Goal: Task Accomplishment & Management: Use online tool/utility

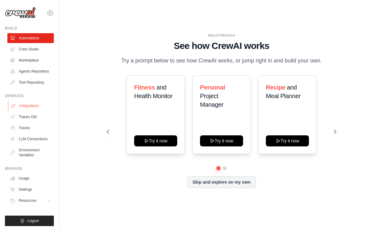
click at [24, 101] on link "Integrations" at bounding box center [31, 106] width 46 height 10
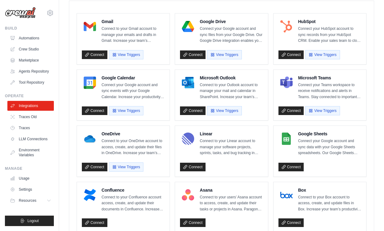
scroll to position [166, 0]
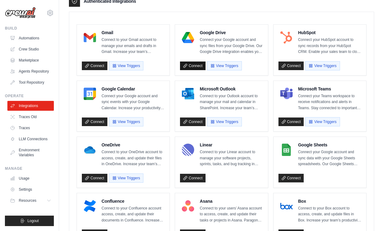
click at [191, 66] on link "Connect" at bounding box center [193, 66] width 26 height 9
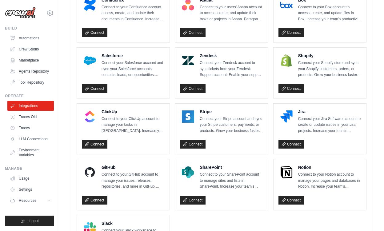
scroll to position [375, 0]
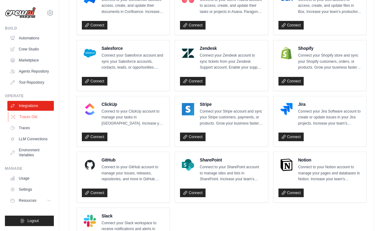
click at [35, 118] on link "Traces Old" at bounding box center [31, 117] width 46 height 10
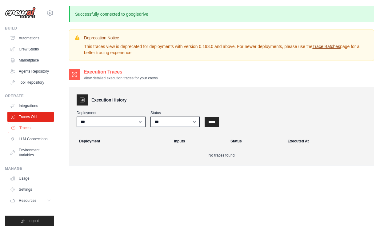
click at [26, 131] on link "Traces" at bounding box center [31, 128] width 46 height 10
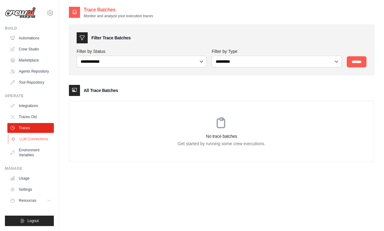
click at [28, 142] on link "LLM Connections" at bounding box center [31, 139] width 46 height 10
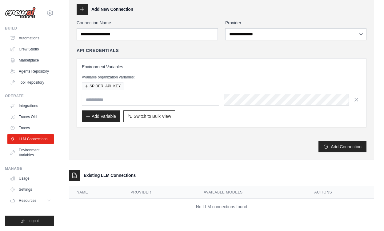
scroll to position [29, 0]
click at [41, 155] on link "Environment Variables" at bounding box center [31, 152] width 46 height 15
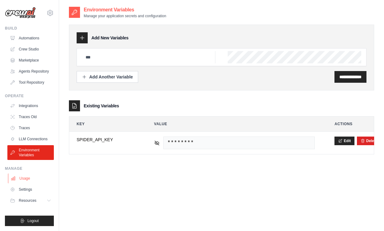
click at [25, 182] on link "Usage" at bounding box center [31, 178] width 46 height 10
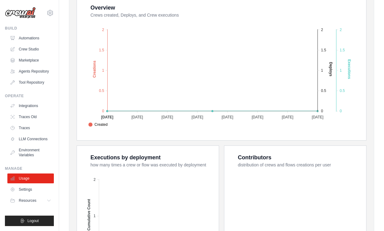
scroll to position [121, 0]
click at [27, 188] on link "Settings" at bounding box center [31, 190] width 46 height 10
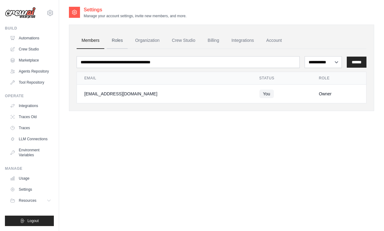
click at [113, 41] on link "Roles" at bounding box center [117, 40] width 21 height 17
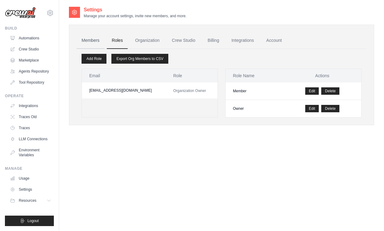
click at [90, 44] on link "Members" at bounding box center [91, 40] width 28 height 17
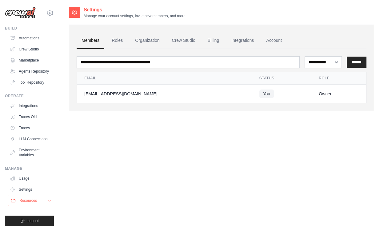
click at [23, 202] on span "Resources" at bounding box center [28, 200] width 18 height 5
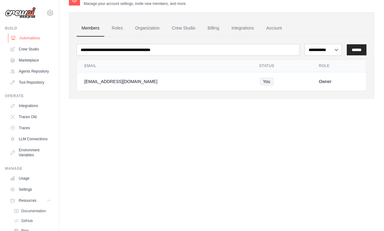
click at [27, 39] on link "Automations" at bounding box center [31, 38] width 46 height 10
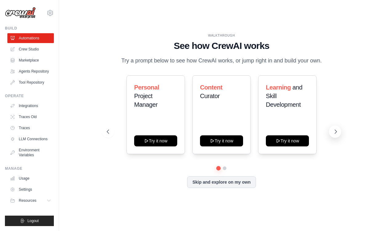
click at [334, 133] on button at bounding box center [335, 131] width 12 height 12
click at [336, 133] on button at bounding box center [335, 131] width 12 height 12
click at [238, 182] on button "Skip and explore on my own" at bounding box center [221, 182] width 69 height 12
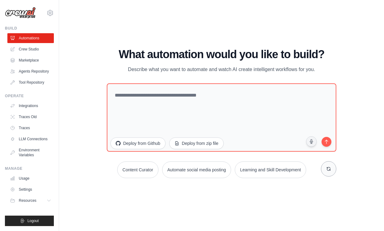
click at [331, 169] on button at bounding box center [328, 168] width 15 height 15
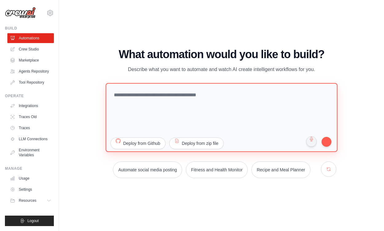
click at [180, 94] on textarea at bounding box center [221, 117] width 232 height 69
click at [192, 98] on textarea at bounding box center [221, 117] width 232 height 69
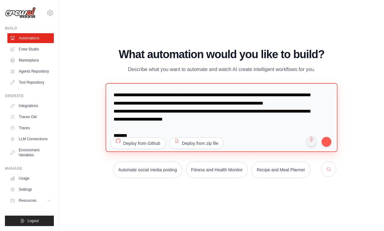
click at [333, 141] on textarea "**********" at bounding box center [221, 117] width 232 height 69
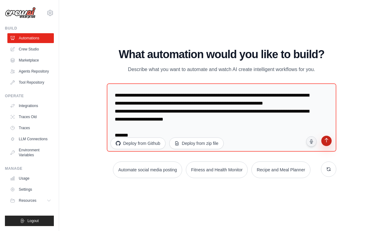
click at [330, 140] on button "submit" at bounding box center [326, 142] width 12 height 12
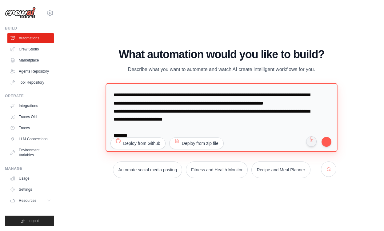
click at [239, 126] on textarea "**********" at bounding box center [221, 117] width 232 height 69
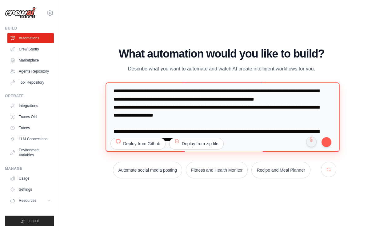
scroll to position [11, 0]
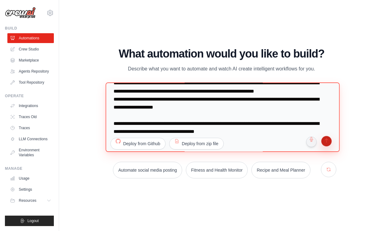
type textarea "**********"
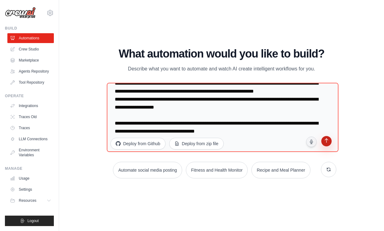
click at [328, 140] on button "submit" at bounding box center [326, 142] width 12 height 12
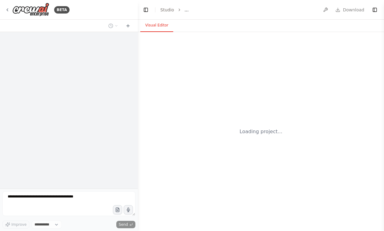
select select "****"
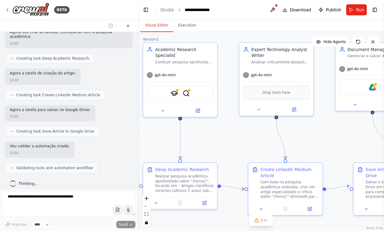
scroll to position [448, 0]
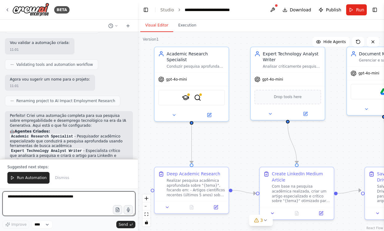
drag, startPoint x: 356, startPoint y: 149, endPoint x: 337, endPoint y: 130, distance: 25.9
click at [337, 130] on div ".deletable-edge-delete-btn { width: 20px; height: 20px; border: 0px solid #ffff…" at bounding box center [261, 131] width 246 height 199
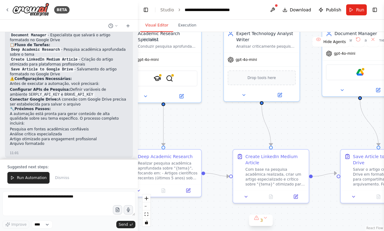
scroll to position [655, 0]
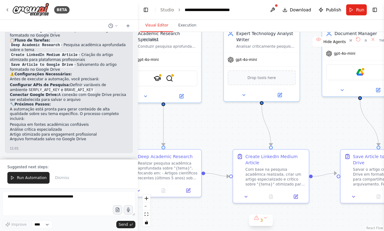
drag, startPoint x: 337, startPoint y: 130, endPoint x: 312, endPoint y: 112, distance: 31.0
click at [312, 112] on div ".deletable-edge-delete-btn { width: 20px; height: 20px; border: 0px solid #ffff…" at bounding box center [261, 131] width 246 height 199
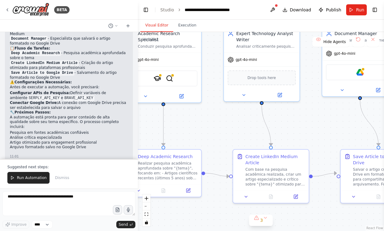
scroll to position [650, 0]
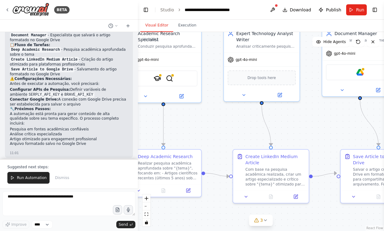
click at [38, 92] on code "SERPLY_API_KEY" at bounding box center [44, 95] width 34 height 6
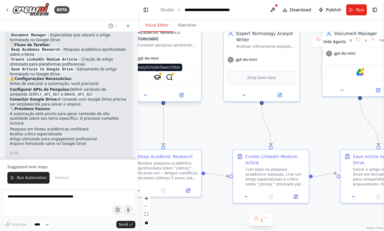
click at [155, 75] on img at bounding box center [156, 77] width 7 height 7
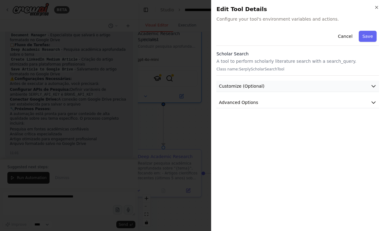
click at [375, 88] on icon "button" at bounding box center [373, 86] width 6 height 6
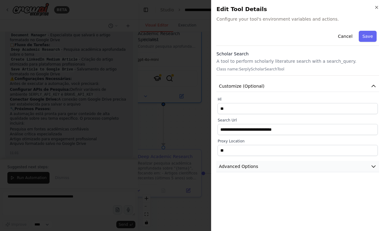
click at [377, 165] on button "Advanced Options" at bounding box center [297, 166] width 163 height 11
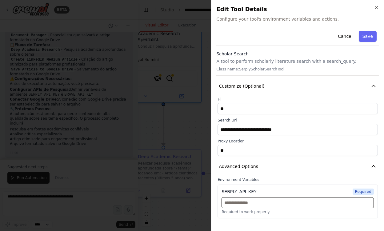
click at [247, 201] on input "text" at bounding box center [297, 202] width 152 height 11
paste input "**********"
type input "**********"
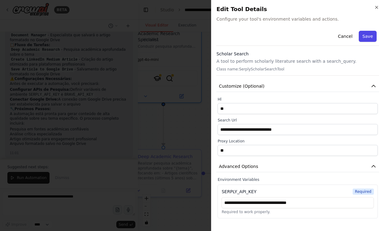
click at [372, 40] on button "Save" at bounding box center [368, 36] width 18 height 11
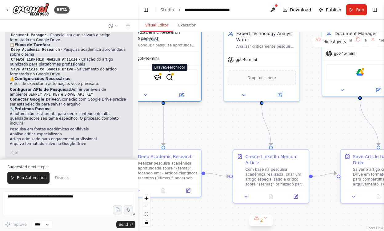
click at [170, 77] on img at bounding box center [169, 77] width 7 height 7
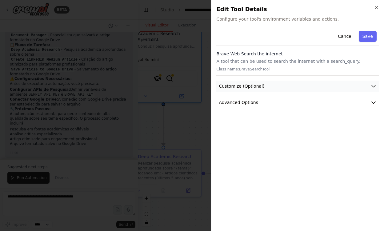
click at [252, 84] on span "Customize (Optional)" at bounding box center [242, 86] width 46 height 6
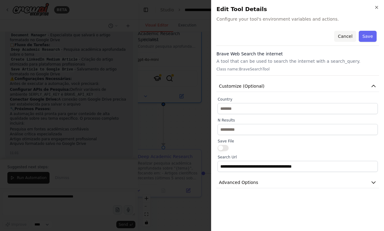
click at [344, 38] on button "Cancel" at bounding box center [345, 36] width 22 height 11
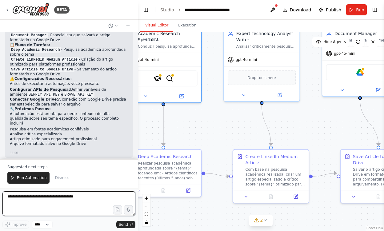
click at [66, 194] on textarea at bounding box center [68, 203] width 133 height 25
type textarea "**********"
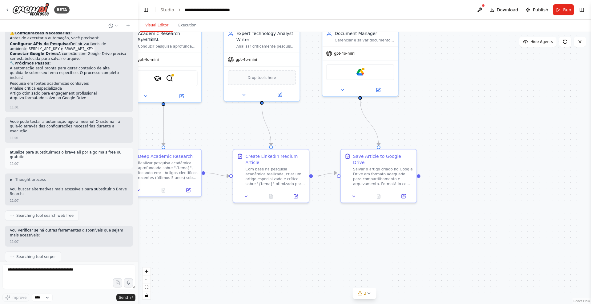
scroll to position [748, 0]
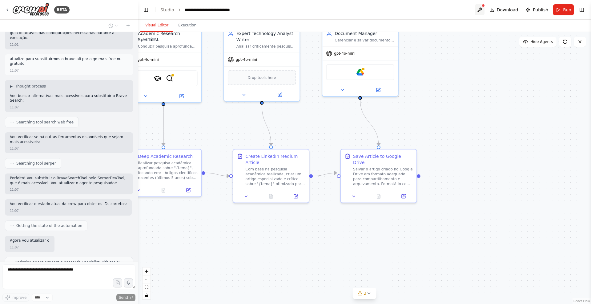
click at [384, 10] on button at bounding box center [479, 9] width 10 height 11
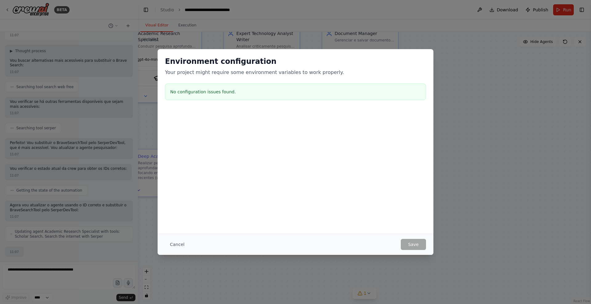
scroll to position [830, 0]
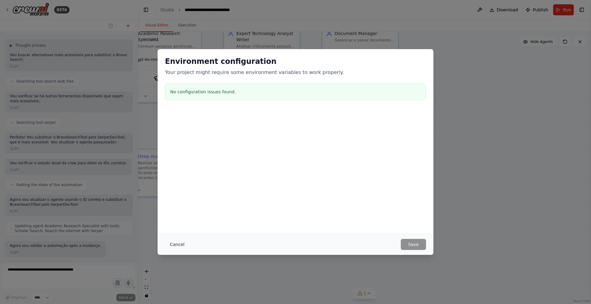
click at [170, 231] on button "Cancel" at bounding box center [177, 244] width 24 height 11
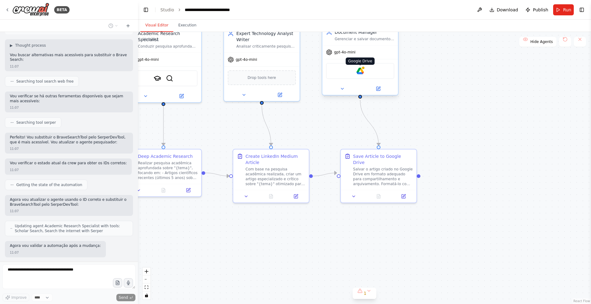
click at [362, 71] on img at bounding box center [359, 70] width 7 height 7
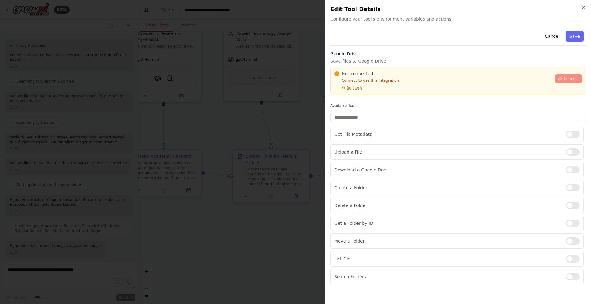
click at [384, 76] on button "Connect" at bounding box center [568, 78] width 27 height 9
click at [351, 101] on div "Cancel Save Google Drive Save files to Google Drive Not connected Connect to us…" at bounding box center [458, 156] width 256 height 257
click at [373, 102] on div "Cancel Save Google Drive Save files to Google Drive Not connected Connect to us…" at bounding box center [458, 156] width 256 height 257
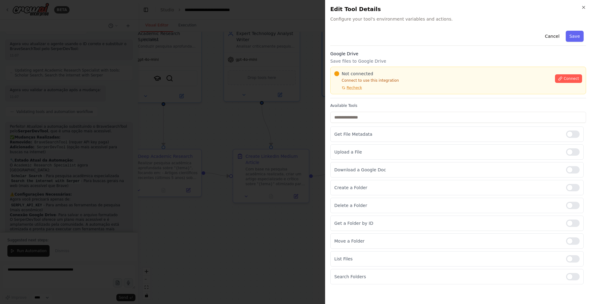
click at [345, 101] on div "Cancel Save Google Drive Save files to Google Drive Not connected Connect to us…" at bounding box center [458, 156] width 256 height 257
click at [253, 132] on div at bounding box center [295, 152] width 591 height 304
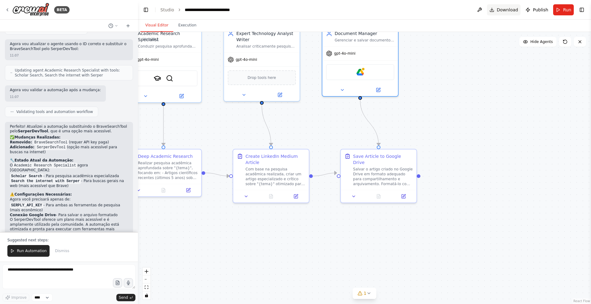
click at [384, 11] on span "Download" at bounding box center [507, 10] width 22 height 6
click at [384, 10] on span "Publish" at bounding box center [539, 10] width 15 height 6
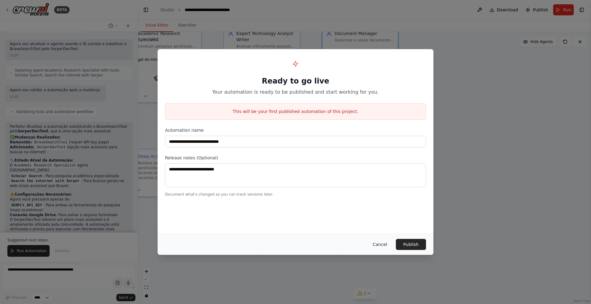
click at [377, 231] on button "Cancel" at bounding box center [380, 244] width 24 height 11
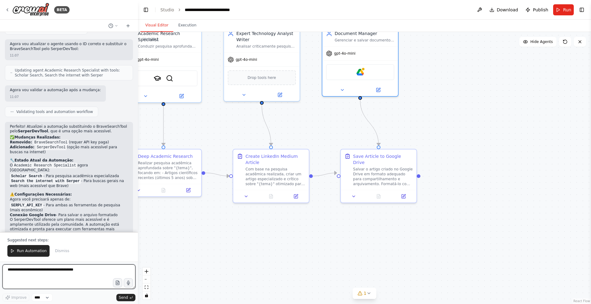
click at [64, 231] on textarea at bounding box center [68, 277] width 133 height 25
type textarea "**********"
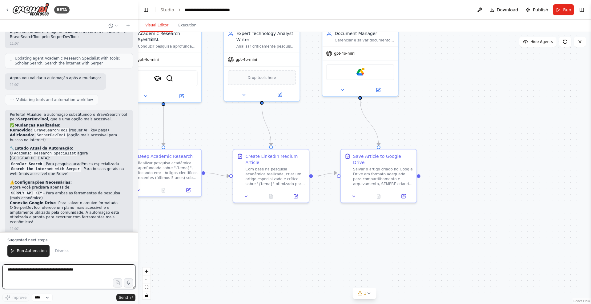
scroll to position [1249, 0]
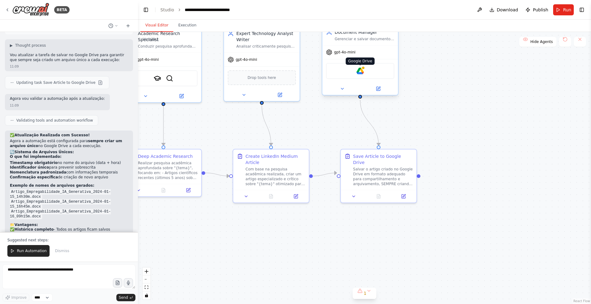
click at [360, 69] on img at bounding box center [359, 70] width 7 height 7
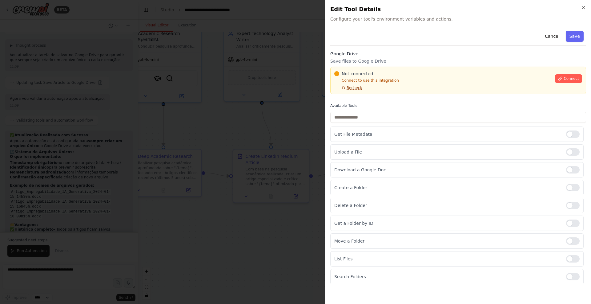
click at [350, 88] on span "Recheck" at bounding box center [353, 88] width 15 height 5
click at [384, 78] on span "Connect" at bounding box center [570, 78] width 15 height 5
click at [360, 100] on div "Cancel Save Google Drive Save files to Google Drive Not connected Connect to us…" at bounding box center [458, 156] width 256 height 257
click at [248, 129] on div at bounding box center [295, 152] width 591 height 304
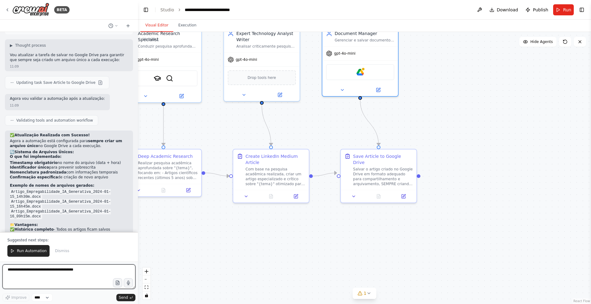
click at [57, 231] on textarea at bounding box center [68, 277] width 133 height 25
type textarea "**********"
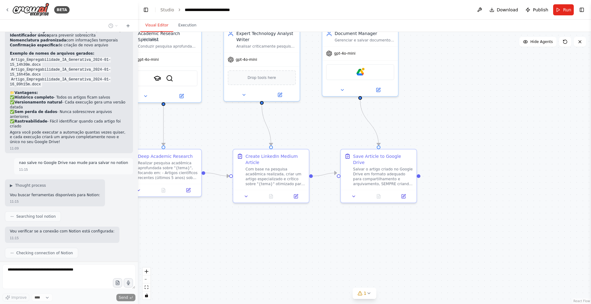
scroll to position [1386, 0]
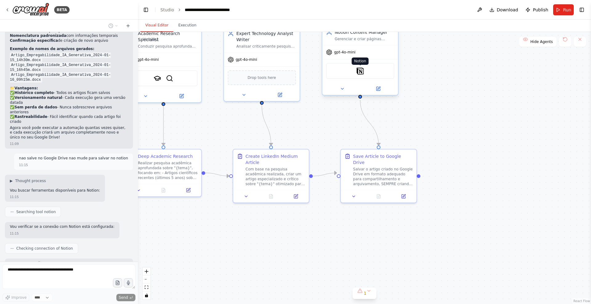
click at [359, 68] on img at bounding box center [359, 70] width 7 height 7
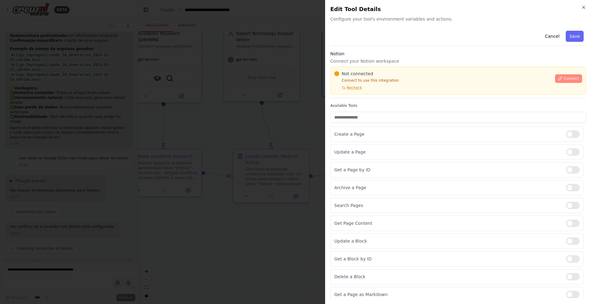
click at [384, 80] on span "Connect" at bounding box center [570, 78] width 15 height 5
click at [384, 89] on div "Not connected Connect to use this integration Recheck" at bounding box center [442, 81] width 217 height 20
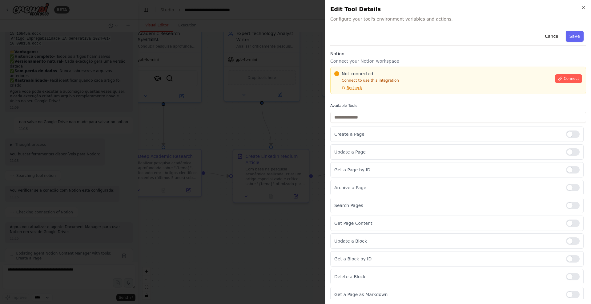
scroll to position [1461, 0]
click at [384, 89] on div "Not connected Connect to use this integration Recheck" at bounding box center [442, 81] width 217 height 20
click at [347, 46] on div "Cancel Save Notion Connect your Notion workspace Not connected Connect to use t…" at bounding box center [458, 183] width 256 height 310
click at [265, 34] on div at bounding box center [295, 152] width 591 height 304
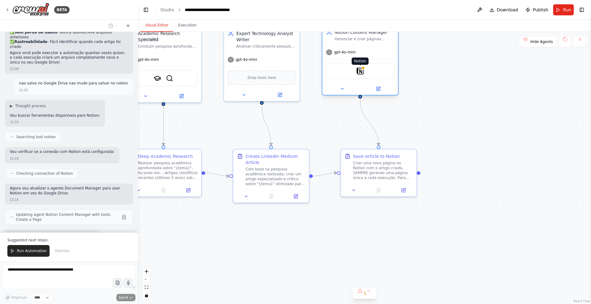
click at [359, 69] on img at bounding box center [359, 70] width 7 height 7
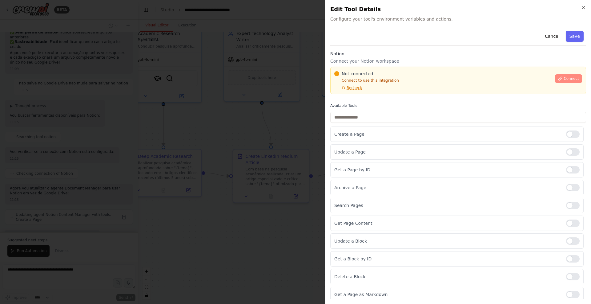
click at [384, 78] on span "Connect" at bounding box center [570, 78] width 15 height 5
click at [367, 102] on div "Cancel Save Notion Connect your Notion workspace Not connected Connect to use t…" at bounding box center [458, 183] width 256 height 310
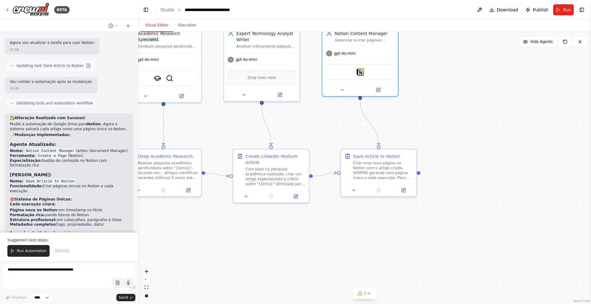
scroll to position [1658, 0]
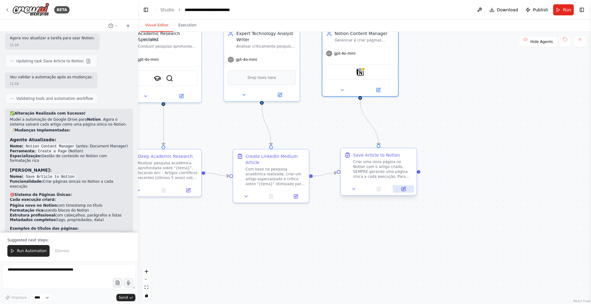
click at [384, 188] on icon at bounding box center [403, 188] width 3 height 3
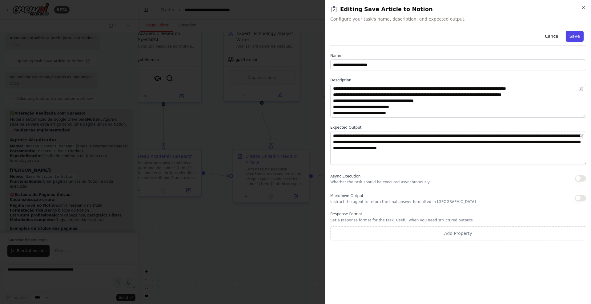
click at [384, 34] on button "Save" at bounding box center [574, 36] width 18 height 11
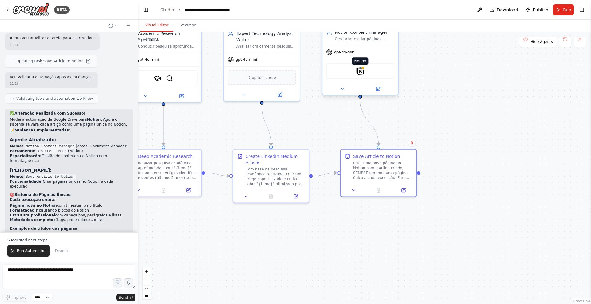
click at [362, 71] on img at bounding box center [359, 70] width 7 height 7
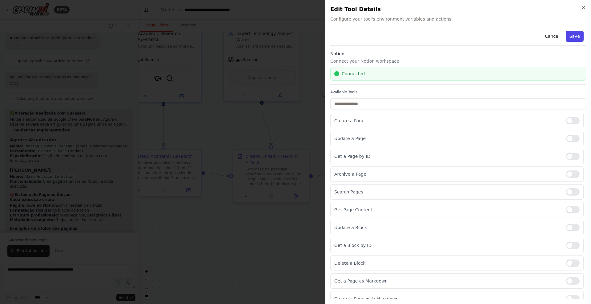
click at [384, 34] on button "Save" at bounding box center [574, 36] width 18 height 11
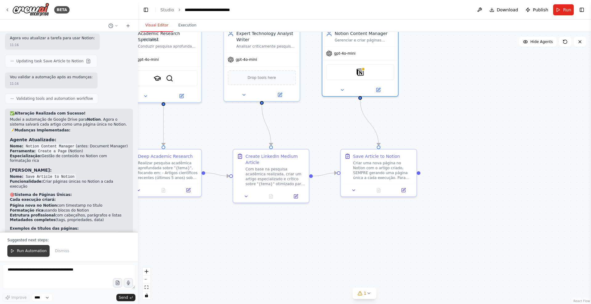
click at [34, 231] on button "Run Automation" at bounding box center [28, 251] width 42 height 12
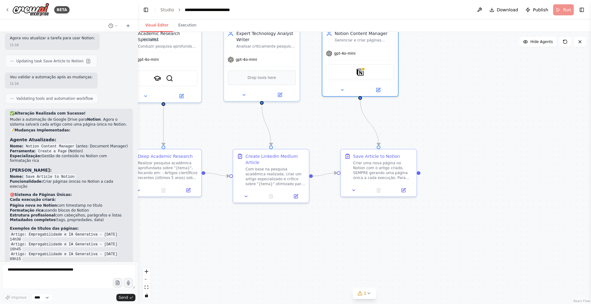
scroll to position [1628, 0]
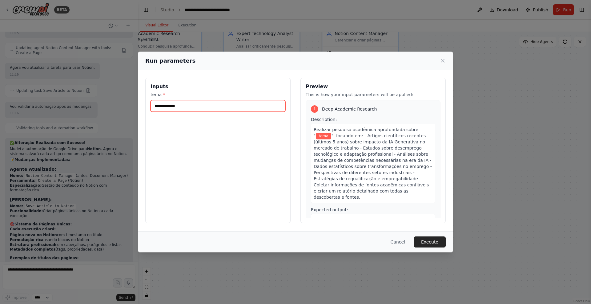
click at [188, 103] on input "tema *" at bounding box center [217, 106] width 135 height 12
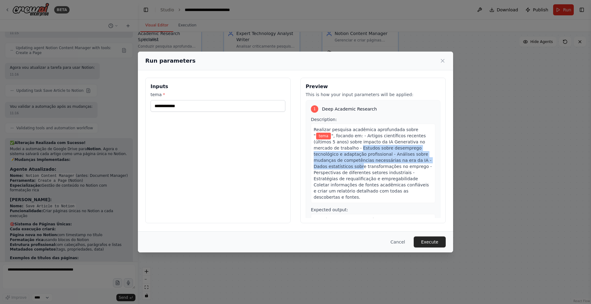
drag, startPoint x: 314, startPoint y: 146, endPoint x: 412, endPoint y: 162, distance: 99.0
click at [384, 162] on span "", focando em: - Artigos científicos recentes (últimos 5 anos) sobre impacto da…" at bounding box center [372, 166] width 118 height 66
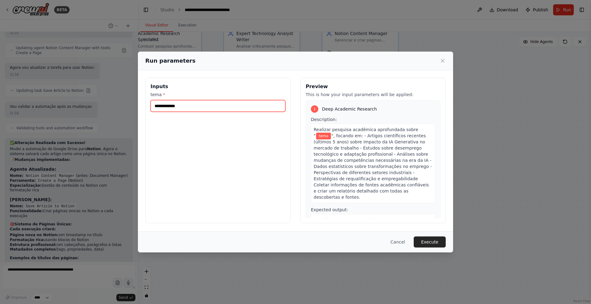
click at [190, 104] on input "tema *" at bounding box center [217, 106] width 135 height 12
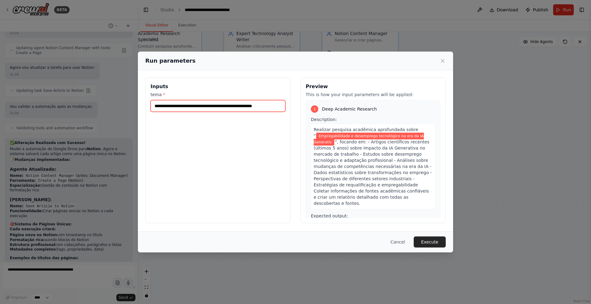
type input "**********"
click at [384, 231] on button "Execute" at bounding box center [429, 242] width 32 height 11
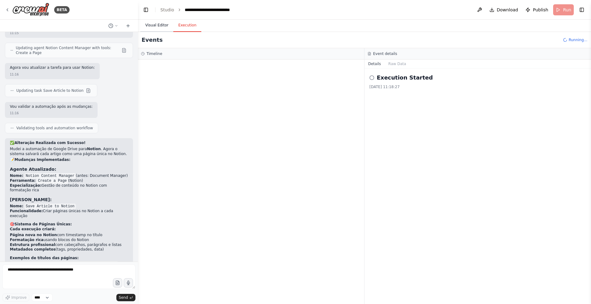
click at [164, 22] on button "Visual Editor" at bounding box center [156, 25] width 33 height 13
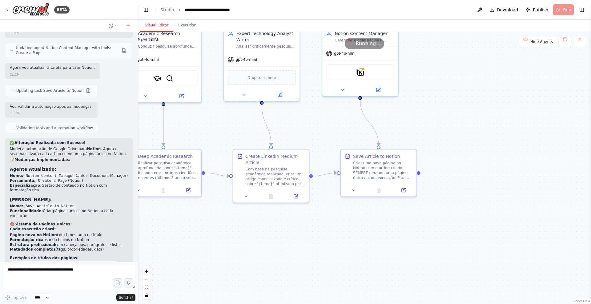
click at [164, 22] on button "Visual Editor" at bounding box center [156, 25] width 33 height 13
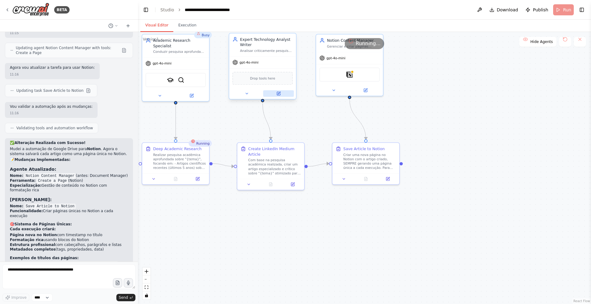
scroll to position [0, 0]
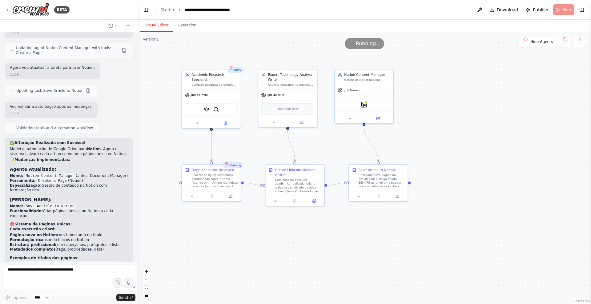
drag, startPoint x: 225, startPoint y: 126, endPoint x: 250, endPoint y: 154, distance: 37.1
click at [250, 154] on div ".deletable-edge-delete-btn { width: 20px; height: 20px; border: 0px solid #ffff…" at bounding box center [364, 168] width 453 height 273
click at [189, 28] on button "Execution" at bounding box center [187, 25] width 28 height 13
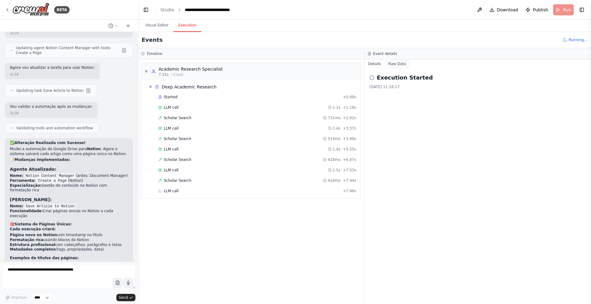
click at [384, 66] on button "Raw Data" at bounding box center [396, 64] width 25 height 9
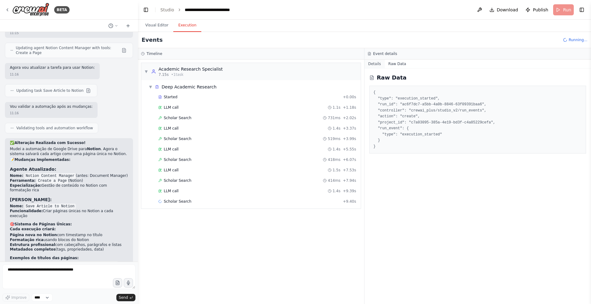
click at [381, 65] on button "Details" at bounding box center [374, 64] width 20 height 9
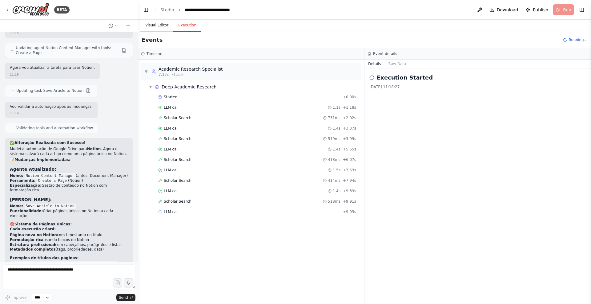
click at [159, 26] on button "Visual Editor" at bounding box center [156, 25] width 33 height 13
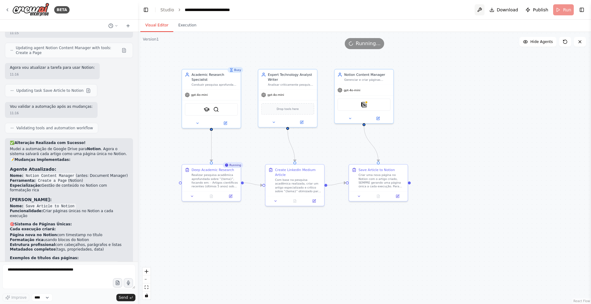
click at [384, 12] on button at bounding box center [479, 9] width 10 height 11
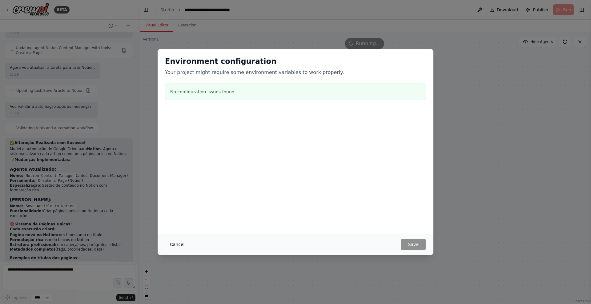
click at [170, 231] on button "Cancel" at bounding box center [177, 244] width 24 height 11
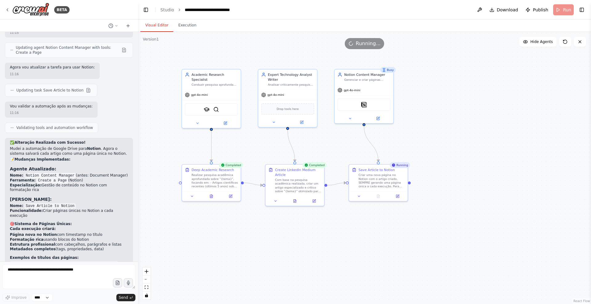
scroll to position [1628, 0]
click at [114, 27] on icon at bounding box center [116, 26] width 4 height 4
click at [114, 27] on div at bounding box center [69, 152] width 138 height 304
click at [49, 231] on select "****" at bounding box center [42, 298] width 21 height 8
click at [187, 23] on button "Execution" at bounding box center [187, 25] width 28 height 13
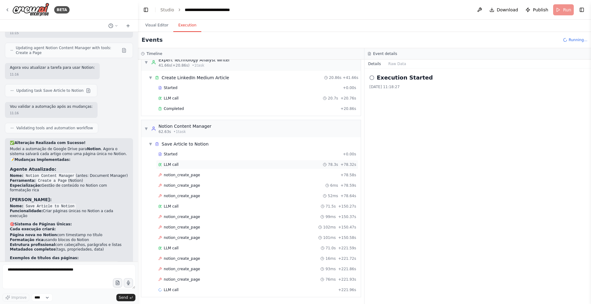
scroll to position [222, 0]
click at [157, 29] on button "Visual Editor" at bounding box center [156, 25] width 33 height 13
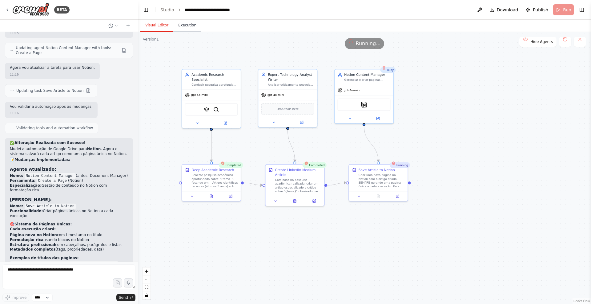
click at [183, 26] on button "Execution" at bounding box center [187, 25] width 28 height 13
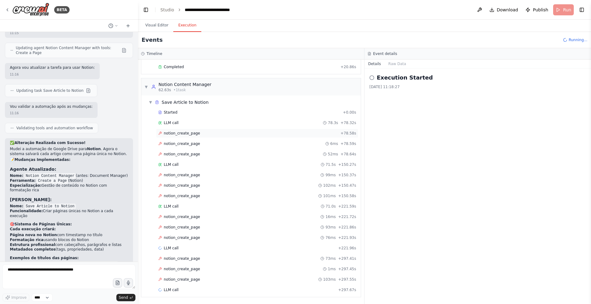
scroll to position [264, 0]
click at [153, 23] on button "Visual Editor" at bounding box center [156, 25] width 33 height 13
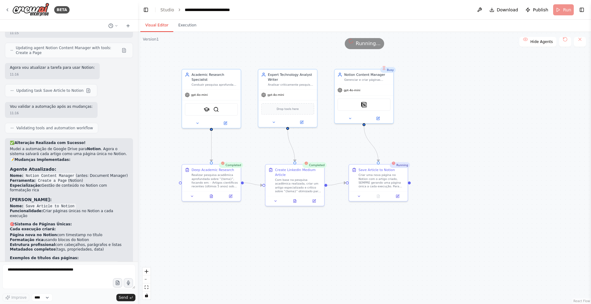
click at [384, 166] on div "Running" at bounding box center [399, 165] width 20 height 6
click at [367, 85] on div "gpt-4o-mini" at bounding box center [363, 89] width 59 height 10
click at [182, 23] on button "Execution" at bounding box center [187, 25] width 28 height 13
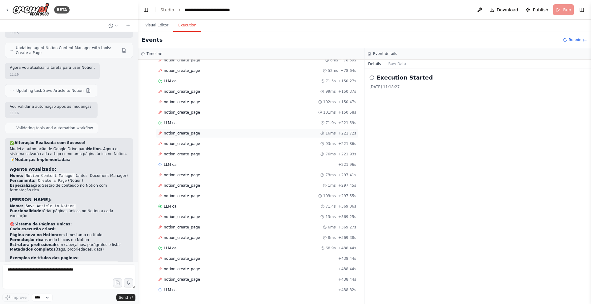
scroll to position [0, 0]
click at [174, 163] on span "LLM call" at bounding box center [171, 164] width 15 height 5
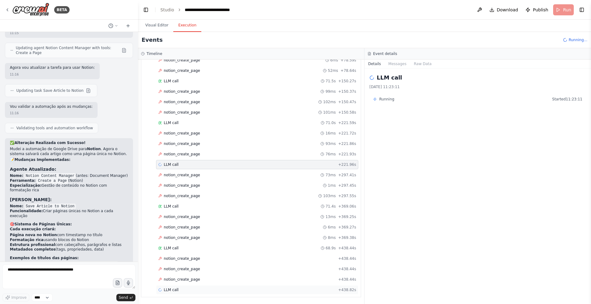
click at [173, 231] on span "LLM call" at bounding box center [171, 290] width 15 height 5
click at [171, 231] on span "LLM call" at bounding box center [171, 248] width 15 height 5
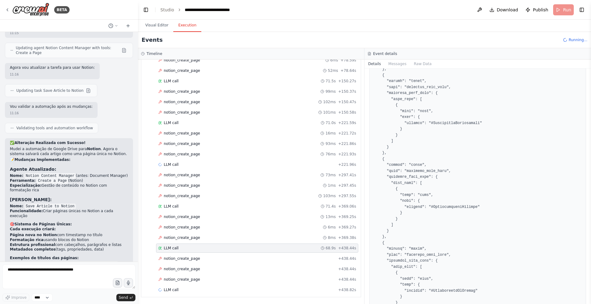
scroll to position [3004, 0]
click at [184, 231] on div "LLM call + 438.82s" at bounding box center [257, 290] width 198 height 5
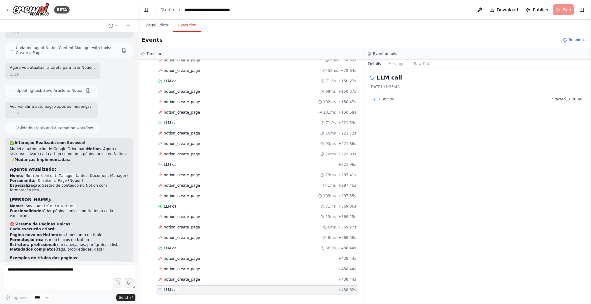
scroll to position [0, 0]
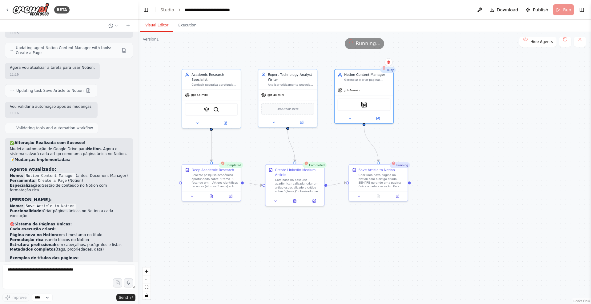
click at [156, 24] on button "Visual Editor" at bounding box center [156, 25] width 33 height 13
click at [294, 202] on icon at bounding box center [294, 200] width 2 height 3
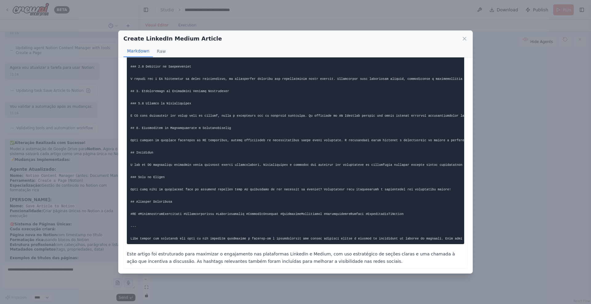
scroll to position [177, 0]
click at [159, 52] on button "Raw" at bounding box center [161, 52] width 16 height 12
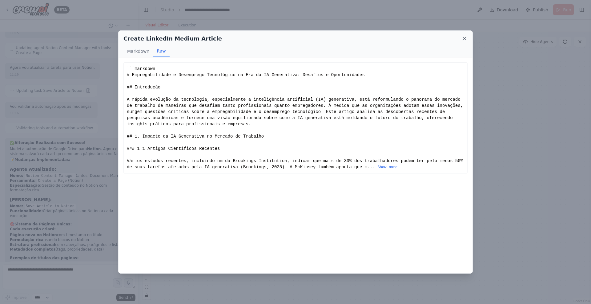
click at [384, 39] on icon at bounding box center [464, 38] width 3 height 3
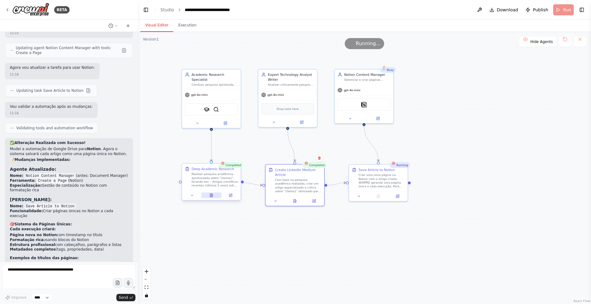
click at [210, 198] on button at bounding box center [211, 196] width 20 height 6
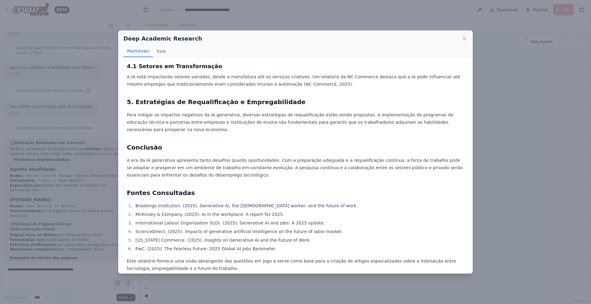
scroll to position [340, 0]
click at [199, 229] on li "ScienceDirect. (2025). Impacts of generative artificial intelligence on the fut…" at bounding box center [298, 232] width 330 height 7
copy ol "ScienceDirect. (2025). Impacts of generative artificial intelligence on the fut…"
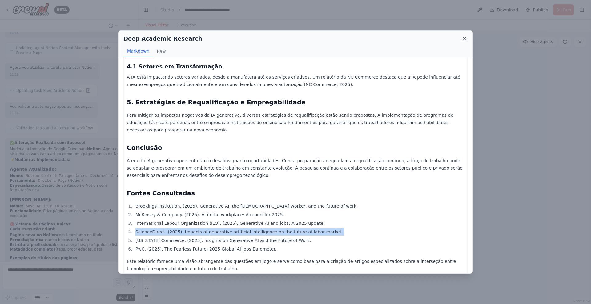
click at [384, 39] on icon at bounding box center [464, 39] width 6 height 6
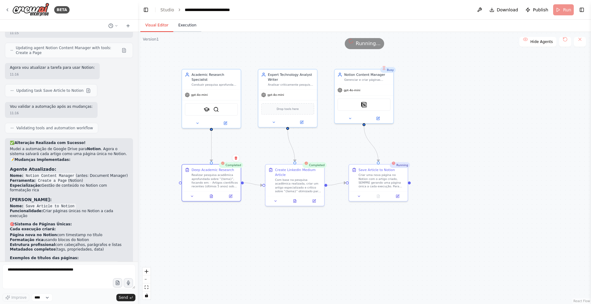
click at [189, 26] on button "Execution" at bounding box center [187, 25] width 28 height 13
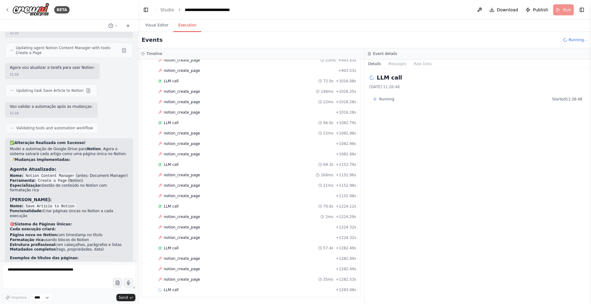
scroll to position [850, 0]
click at [152, 23] on button "Visual Editor" at bounding box center [156, 25] width 33 height 13
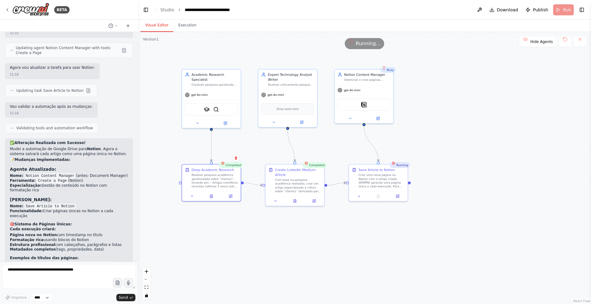
click at [353, 44] on div "Running..." at bounding box center [364, 43] width 40 height 11
click at [384, 44] on button at bounding box center [565, 42] width 12 height 10
click at [384, 99] on div ".deletable-edge-delete-btn { width: 20px; height: 20px; border: 0px solid #ffff…" at bounding box center [364, 168] width 453 height 273
click at [364, 42] on span "Running..." at bounding box center [368, 43] width 25 height 7
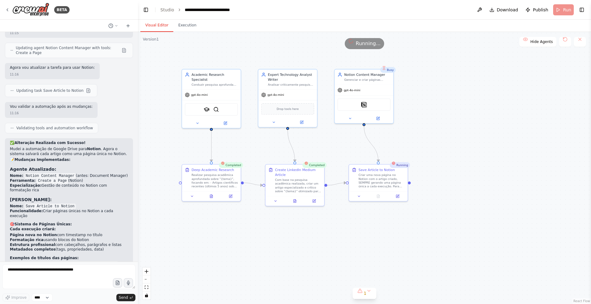
click at [384, 168] on div "Running" at bounding box center [399, 165] width 20 height 6
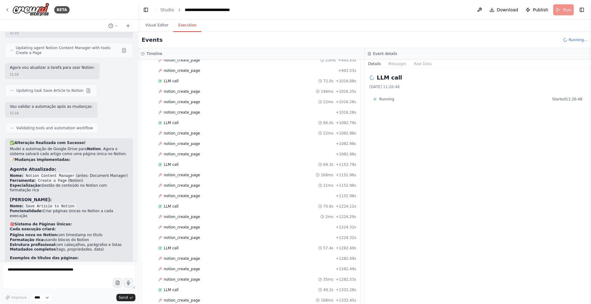
click at [180, 26] on button "Execution" at bounding box center [187, 25] width 28 height 13
click at [180, 231] on div "LLM call + 1383.76s" at bounding box center [257, 290] width 198 height 5
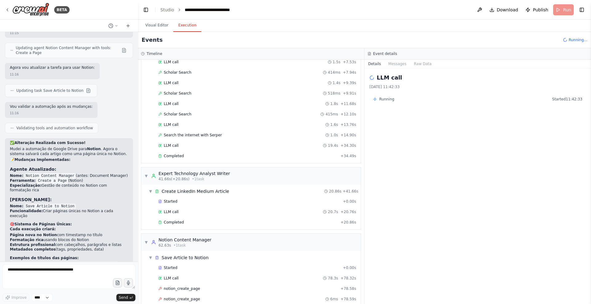
scroll to position [108, 0]
click at [384, 7] on span "Publish" at bounding box center [539, 10] width 15 height 6
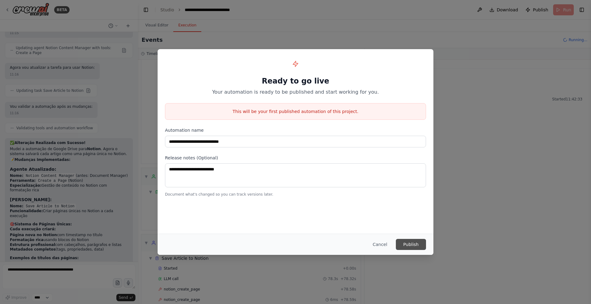
click at [384, 231] on button "Publish" at bounding box center [411, 244] width 30 height 11
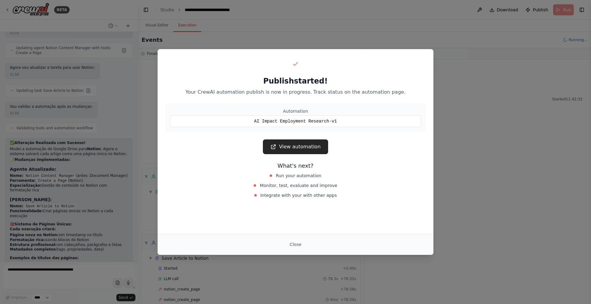
click at [277, 153] on link "View automation" at bounding box center [295, 147] width 65 height 15
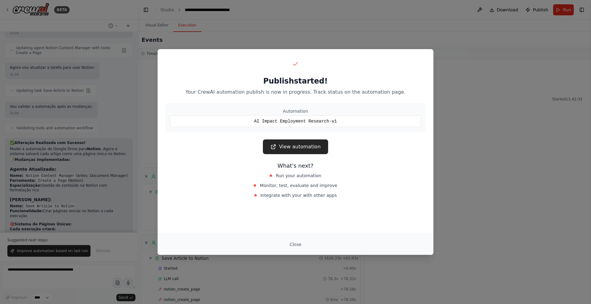
scroll to position [1658, 0]
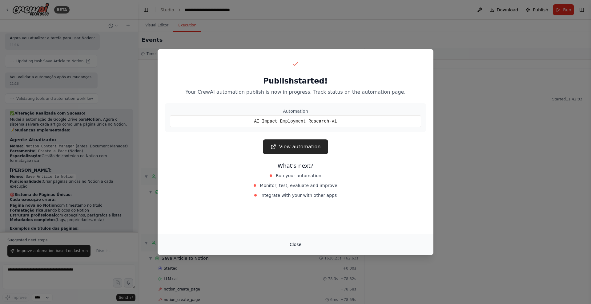
click at [296, 231] on button "Close" at bounding box center [296, 244] width 22 height 11
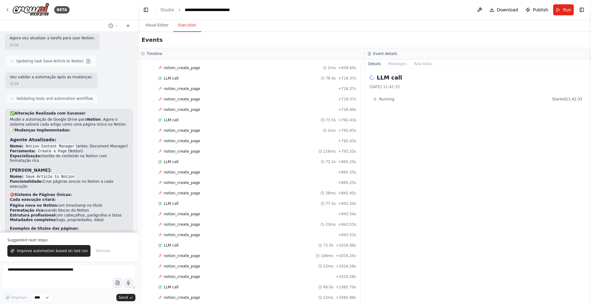
scroll to position [645, 0]
click at [384, 98] on div "Running Started 11:42:33" at bounding box center [477, 99] width 209 height 5
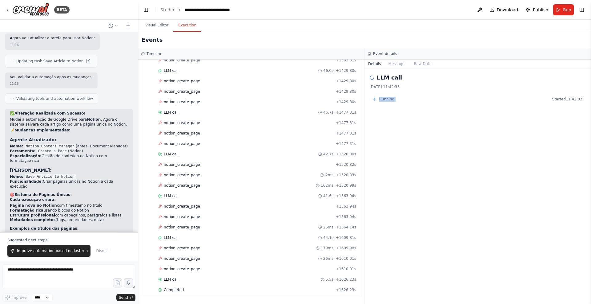
scroll to position [0, 0]
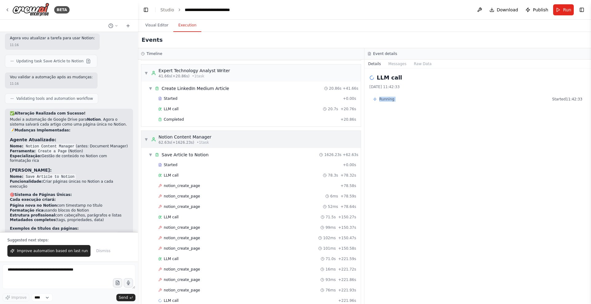
click at [146, 137] on span "▼" at bounding box center [146, 139] width 4 height 5
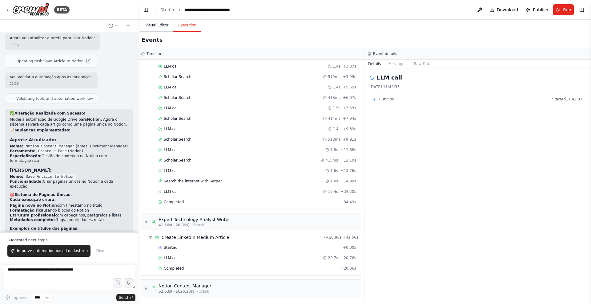
click at [165, 24] on button "Visual Editor" at bounding box center [156, 25] width 33 height 13
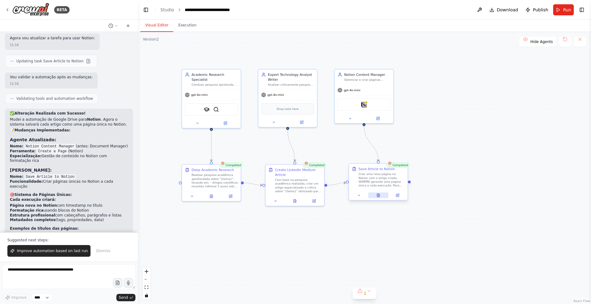
click at [381, 196] on button at bounding box center [378, 196] width 20 height 6
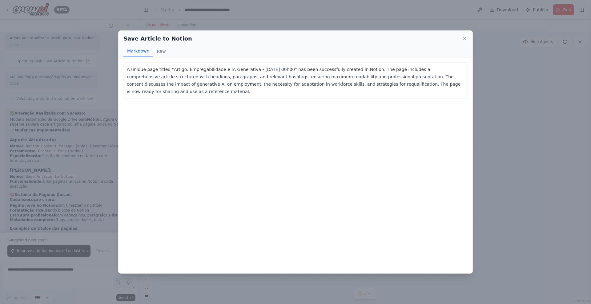
click at [179, 48] on div "Markdown Raw" at bounding box center [295, 52] width 344 height 12
click at [159, 50] on button "Raw" at bounding box center [161, 52] width 16 height 12
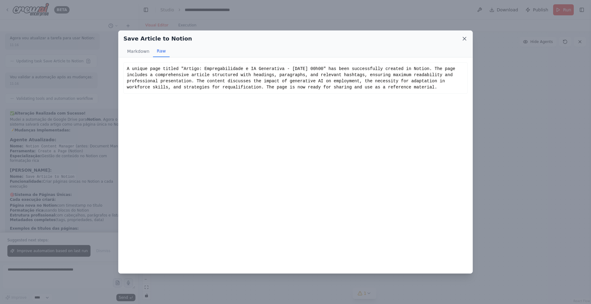
click at [384, 38] on icon at bounding box center [464, 38] width 3 height 3
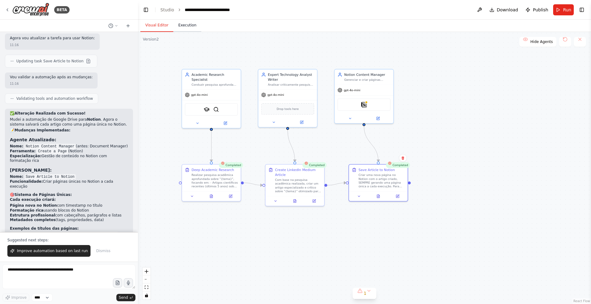
click at [191, 25] on button "Execution" at bounding box center [187, 25] width 28 height 13
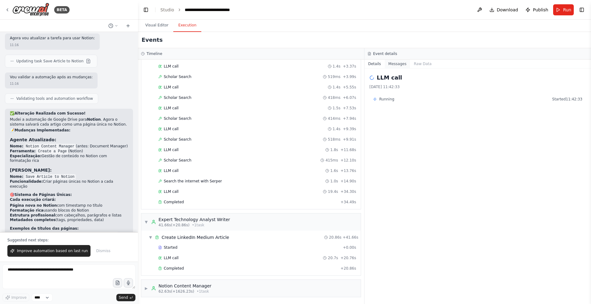
click at [384, 62] on button "Messages" at bounding box center [397, 64] width 26 height 9
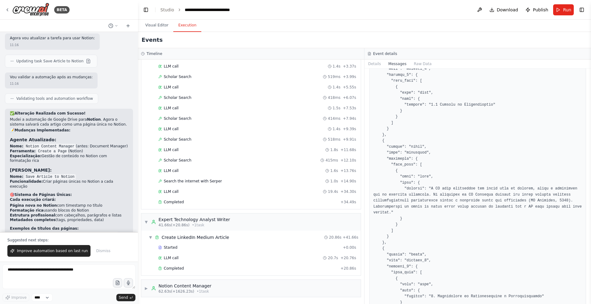
scroll to position [3148, 0]
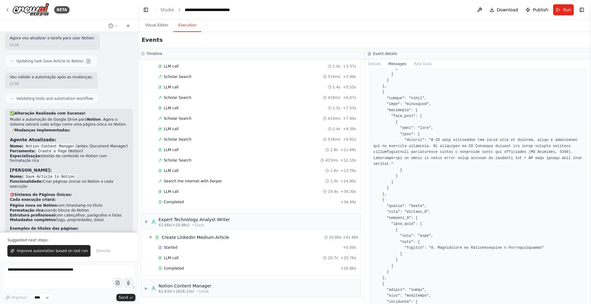
drag, startPoint x: 588, startPoint y: 81, endPoint x: 586, endPoint y: 278, distance: 196.9
click at [384, 231] on div "BETA Quero automatizar uma pesquisa profunda que busque conteúdo acadêmico e ap…" at bounding box center [295, 152] width 591 height 304
click at [384, 231] on div "Messages system user assistant assistant assistant assistant assistant assistan…" at bounding box center [477, 187] width 226 height 236
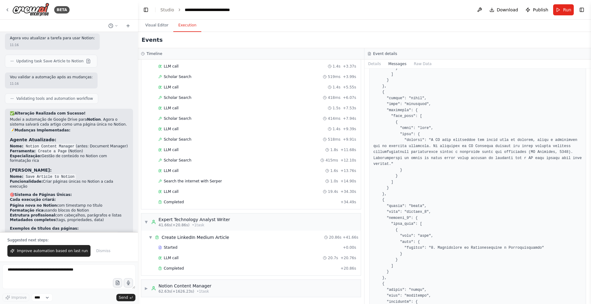
click at [384, 231] on button "Toggle Sidebar" at bounding box center [590, 152] width 5 height 304
click at [384, 117] on div "Messages system user assistant assistant assistant assistant assistant assistan…" at bounding box center [477, 187] width 226 height 236
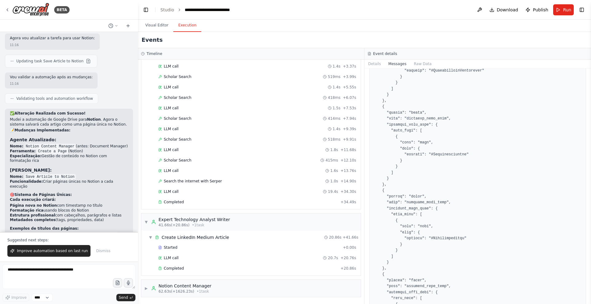
scroll to position [4191, 0]
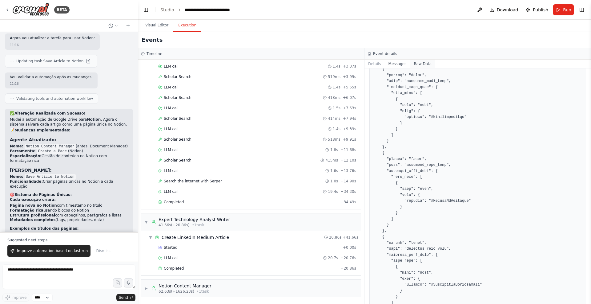
click at [384, 65] on button "Raw Data" at bounding box center [422, 64] width 25 height 9
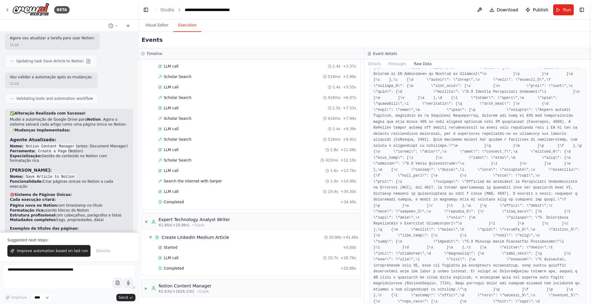
scroll to position [1181, 0]
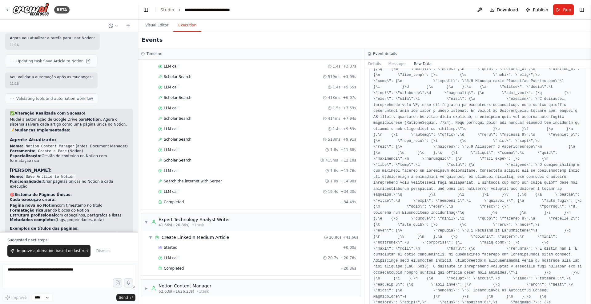
drag, startPoint x: 589, startPoint y: 76, endPoint x: 588, endPoint y: 177, distance: 101.5
click at [384, 177] on button "Toggle Sidebar" at bounding box center [590, 152] width 5 height 304
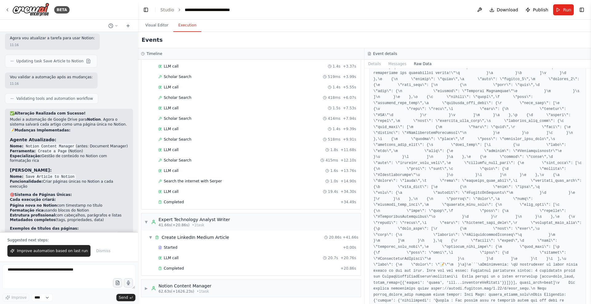
scroll to position [3205, 0]
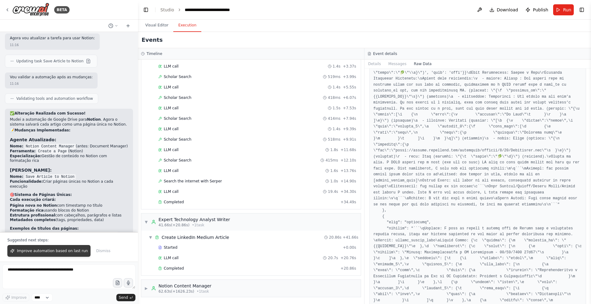
click at [49, 231] on button "Improve automation based on last run" at bounding box center [48, 251] width 83 height 12
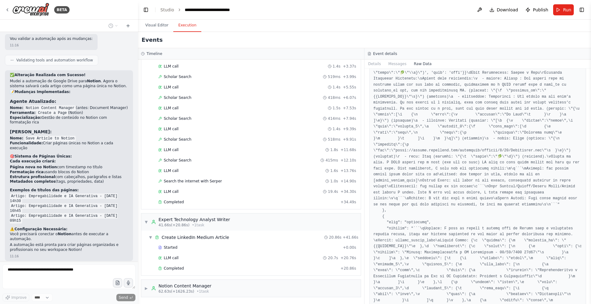
scroll to position [1701, 0]
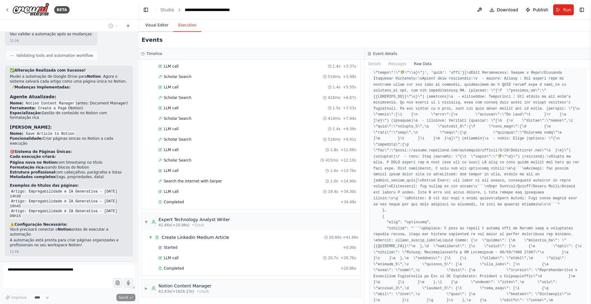
click at [158, 27] on button "Visual Editor" at bounding box center [156, 25] width 33 height 13
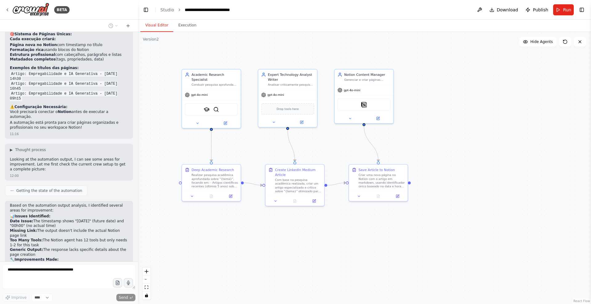
scroll to position [1837, 0]
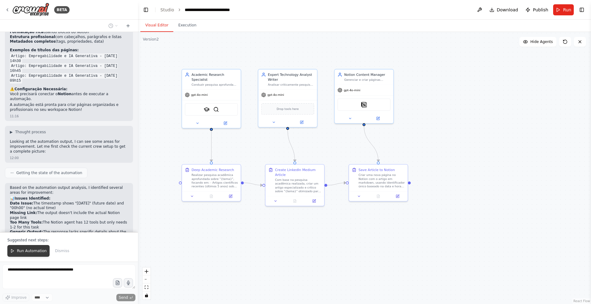
click at [18, 231] on span "Run Automation" at bounding box center [32, 251] width 30 height 5
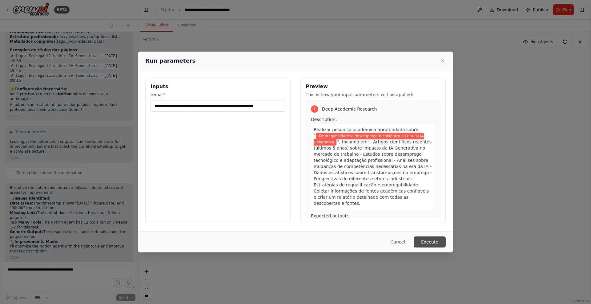
click at [384, 231] on button "Execute" at bounding box center [429, 242] width 32 height 11
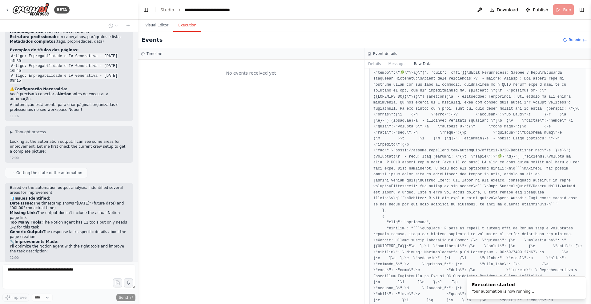
scroll to position [0, 0]
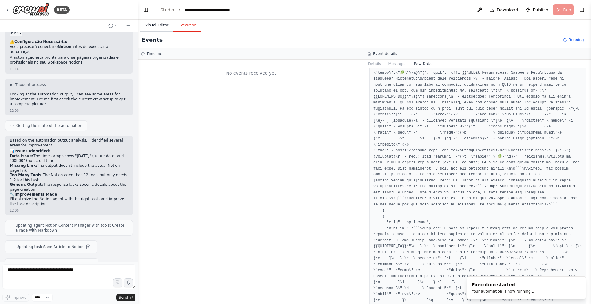
click at [159, 26] on button "Visual Editor" at bounding box center [156, 25] width 33 height 13
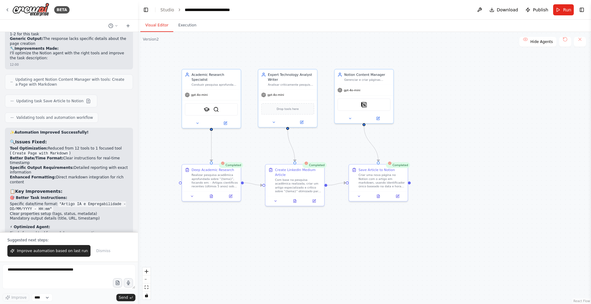
scroll to position [2060, 0]
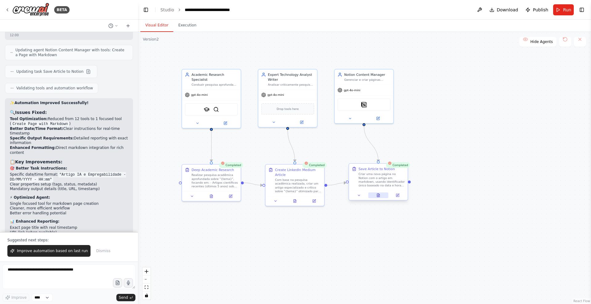
click at [379, 197] on icon at bounding box center [378, 195] width 2 height 3
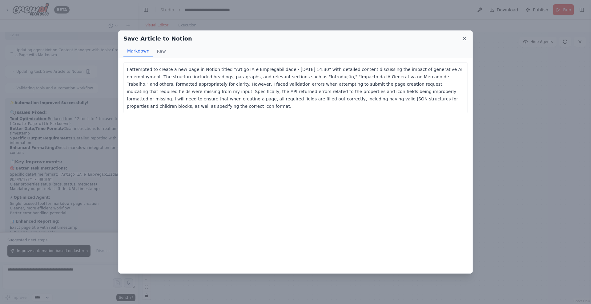
click at [384, 40] on icon at bounding box center [464, 38] width 3 height 3
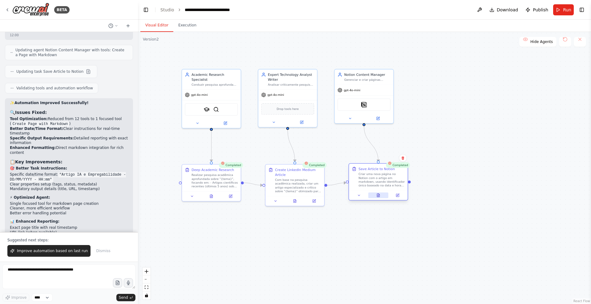
click at [383, 196] on button at bounding box center [378, 196] width 20 height 6
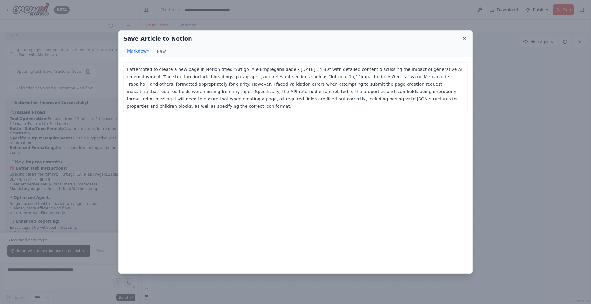
click at [384, 41] on icon at bounding box center [464, 39] width 6 height 6
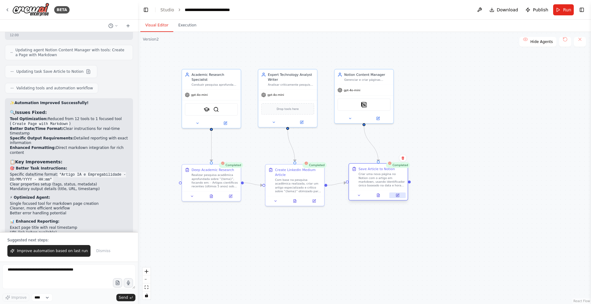
click at [384, 197] on icon at bounding box center [397, 196] width 4 height 4
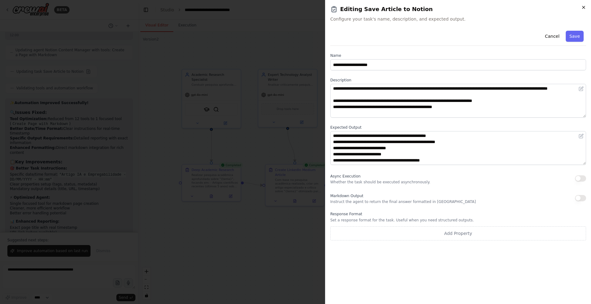
click at [384, 6] on icon "button" at bounding box center [583, 7] width 5 height 5
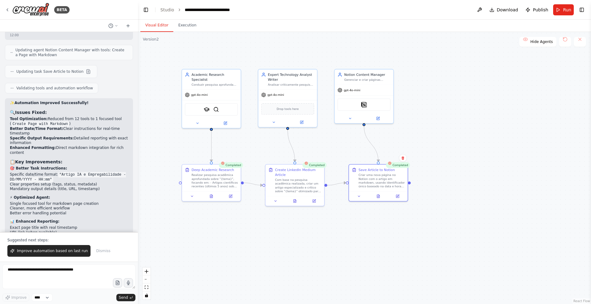
click at [384, 133] on div ".deletable-edge-delete-btn { width: 20px; height: 20px; border: 0px solid #ffff…" at bounding box center [364, 168] width 453 height 273
click at [62, 231] on button "Improve automation based on last run" at bounding box center [48, 251] width 83 height 12
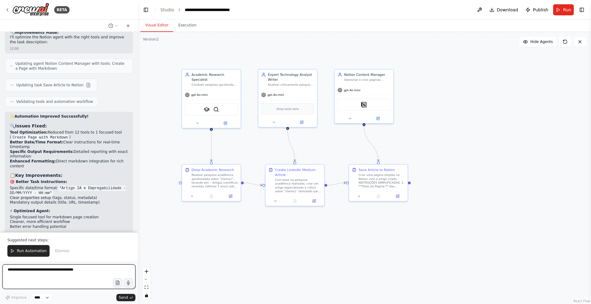
scroll to position [2481, 0]
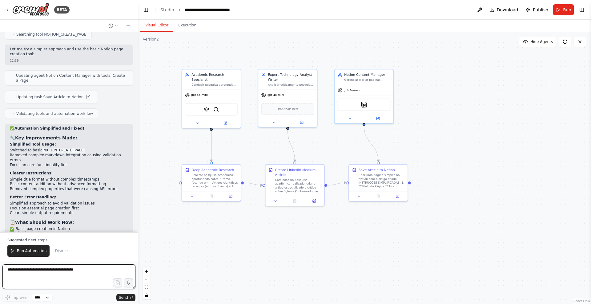
click at [64, 231] on textarea at bounding box center [68, 277] width 133 height 25
type textarea "**********"
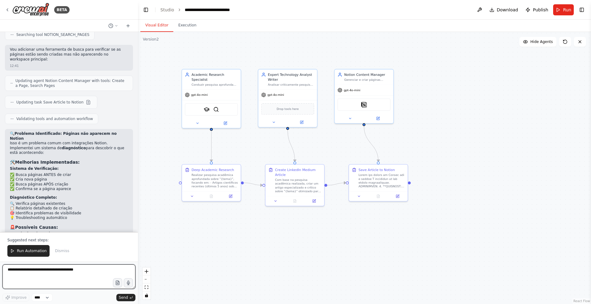
scroll to position [0, 0]
click at [25, 231] on span "Run Automation" at bounding box center [32, 251] width 30 height 5
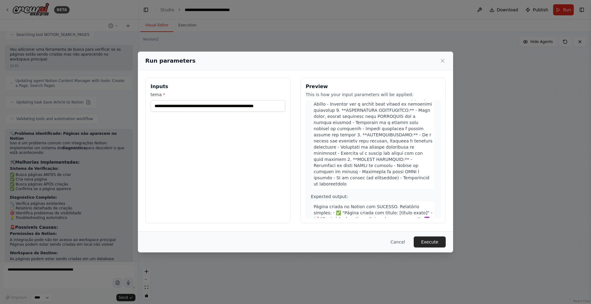
scroll to position [426, 0]
click at [384, 231] on button "Execute" at bounding box center [429, 242] width 32 height 11
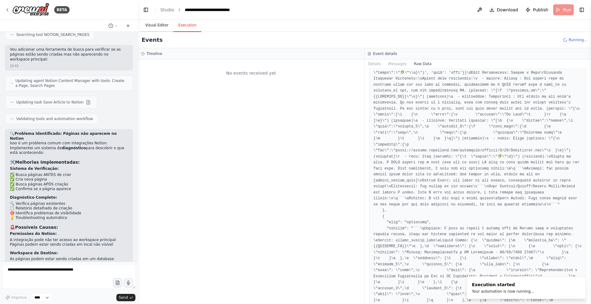
click at [162, 25] on button "Visual Editor" at bounding box center [156, 25] width 33 height 13
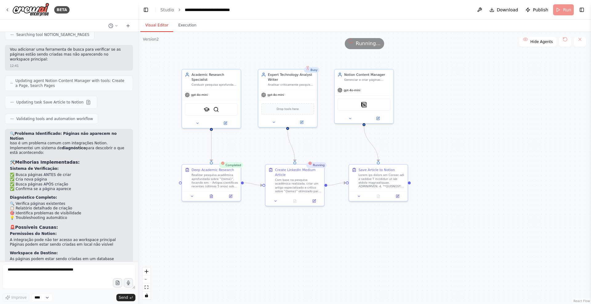
scroll to position [0, 0]
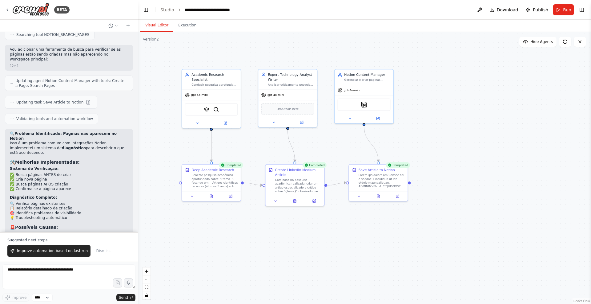
click at [375, 197] on button at bounding box center [378, 196] width 20 height 6
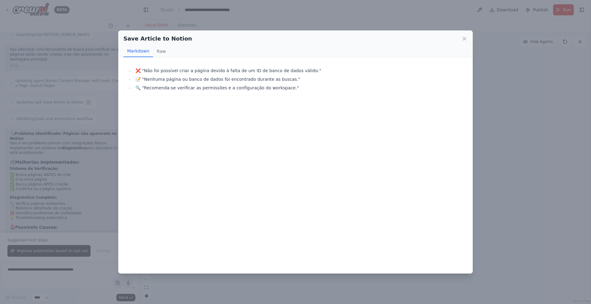
click at [183, 77] on li "📝 "Nenhuma página ou banco de dados foi encontrado durante as buscas."" at bounding box center [298, 79] width 330 height 7
click at [185, 86] on li "🔍 "Recomenda-se verificar as permissões e a configuração do workspace."" at bounding box center [298, 87] width 330 height 7
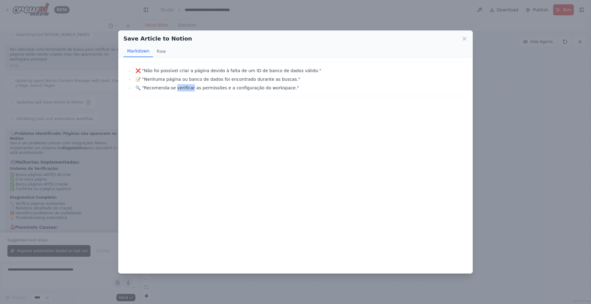
click at [185, 86] on li "🔍 "Recomenda-se verificar as permissões e a configuração do workspace."" at bounding box center [298, 87] width 330 height 7
click at [384, 41] on icon at bounding box center [464, 39] width 6 height 6
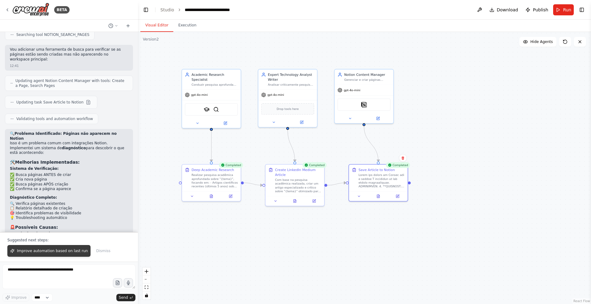
click at [48, 231] on span "Improve automation based on last run" at bounding box center [52, 251] width 71 height 5
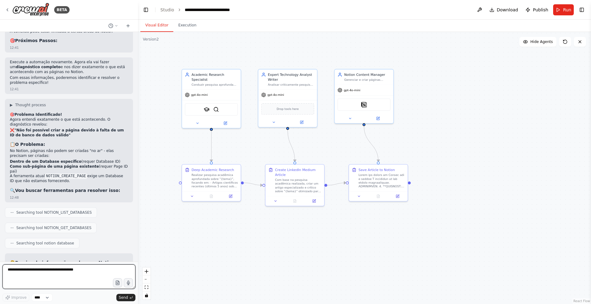
scroll to position [3147, 0]
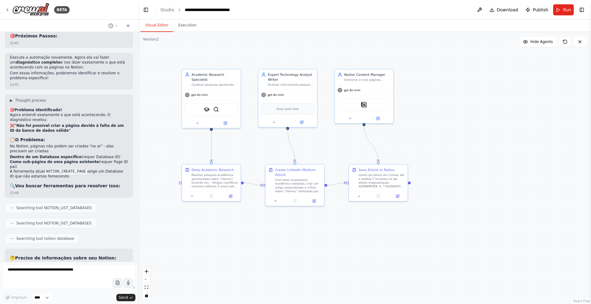
click at [30, 231] on li "Se sim, qual o nome dele?" at bounding box center [69, 286] width 118 height 5
click at [25, 231] on li "Crie as páginas como sub-páginas de uma página principal existente?" at bounding box center [69, 309] width 118 height 10
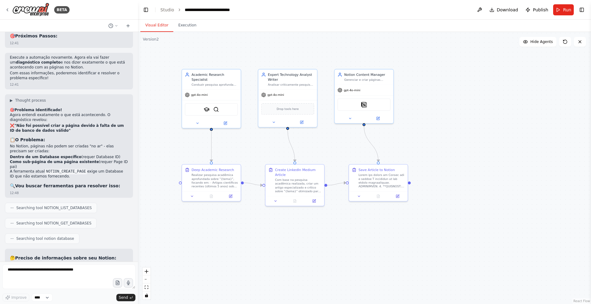
click at [25, 231] on li "Crie as páginas como sub-páginas de uma página principal existente?" at bounding box center [69, 309] width 118 height 10
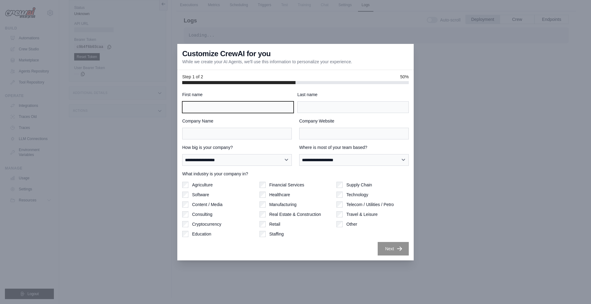
click at [213, 106] on input "First name" at bounding box center [237, 107] width 111 height 12
type input "*****"
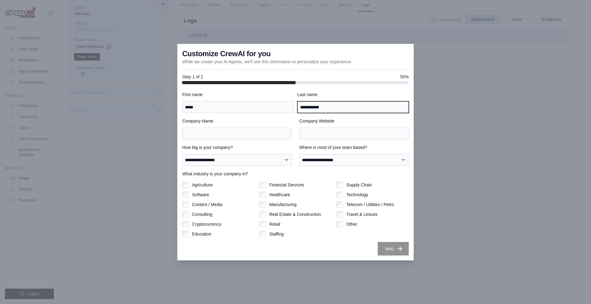
type input "**********"
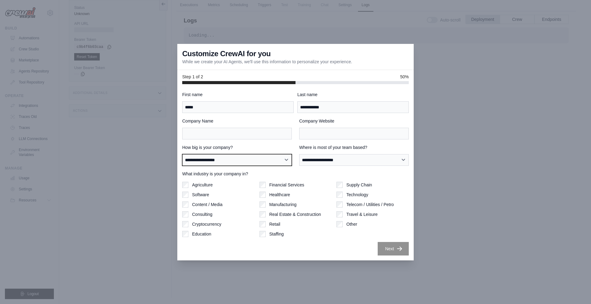
select select "**********"
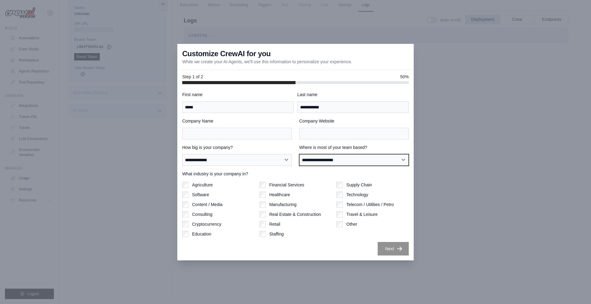
click at [311, 162] on select "**********" at bounding box center [353, 160] width 109 height 12
select select "**********"
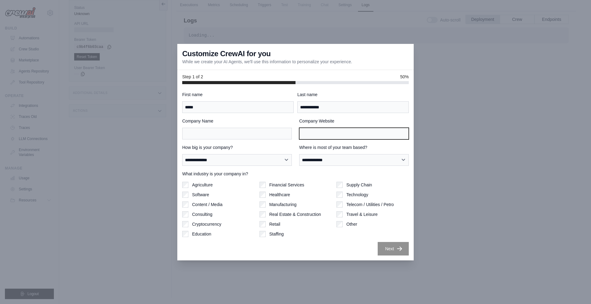
click at [313, 136] on input "Company Website" at bounding box center [353, 134] width 109 height 12
type input "**********"
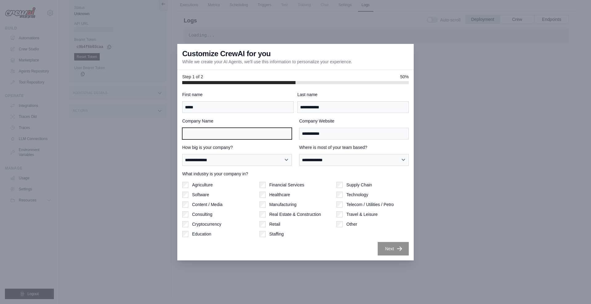
click at [246, 132] on input "Company Name" at bounding box center [236, 134] width 109 height 12
type input "**********"
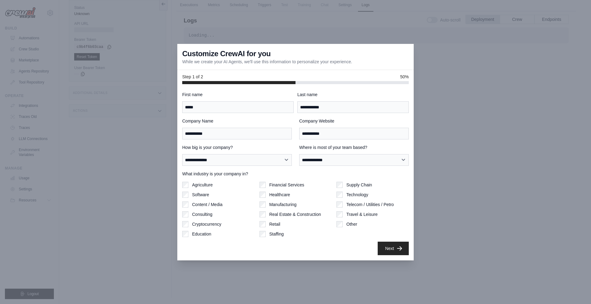
click at [392, 247] on button "Next" at bounding box center [392, 249] width 31 height 14
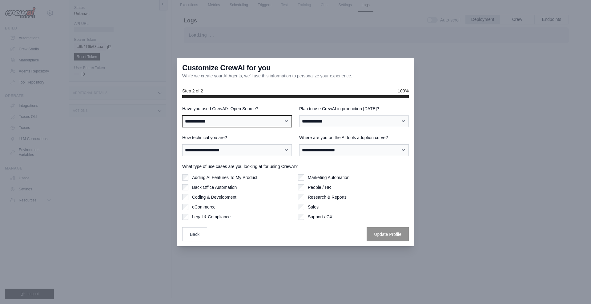
select select "**********"
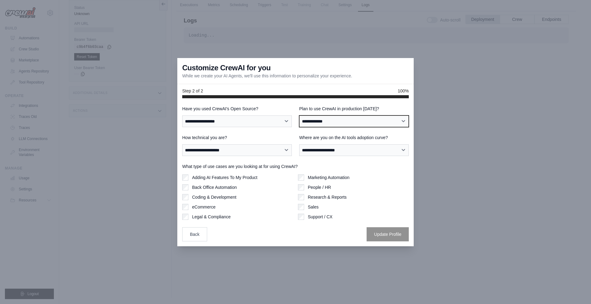
select select "*****"
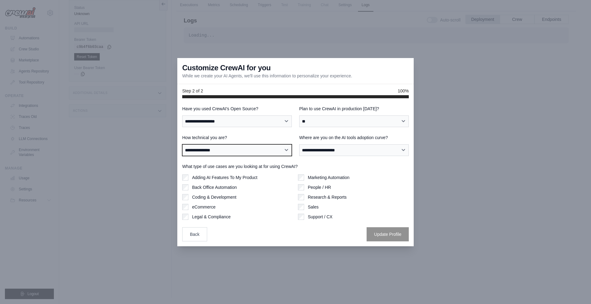
select select "**********"
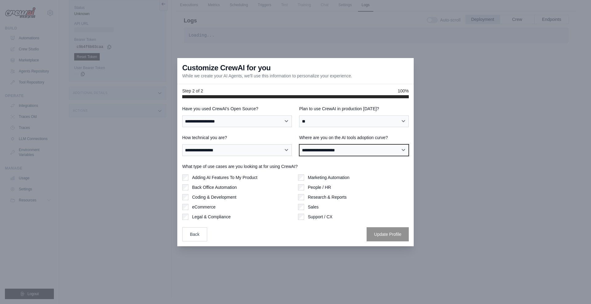
select select "**********"
click at [322, 197] on label "Research & Reports" at bounding box center [327, 197] width 39 height 6
click at [383, 236] on button "Update Profile" at bounding box center [387, 234] width 42 height 14
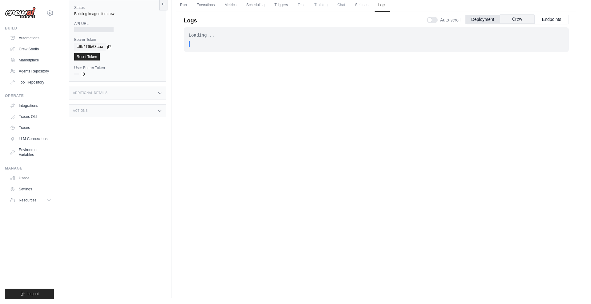
click at [513, 18] on button "Crew" at bounding box center [516, 18] width 34 height 9
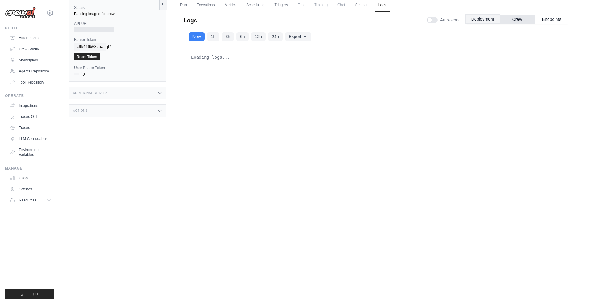
click at [483, 18] on button "Deployment" at bounding box center [482, 18] width 34 height 9
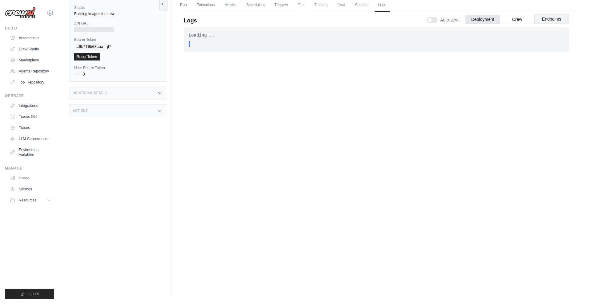
click at [556, 22] on button "Endpoints" at bounding box center [551, 18] width 34 height 9
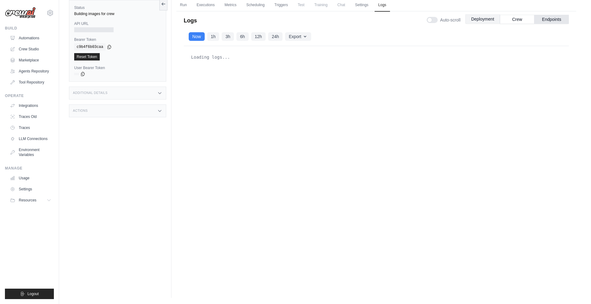
click at [483, 21] on button "Deployment" at bounding box center [482, 18] width 34 height 9
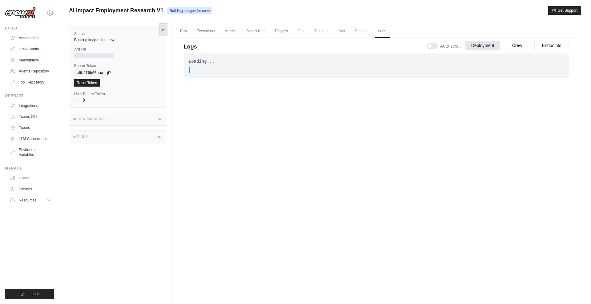
click at [167, 25] on button at bounding box center [163, 29] width 8 height 13
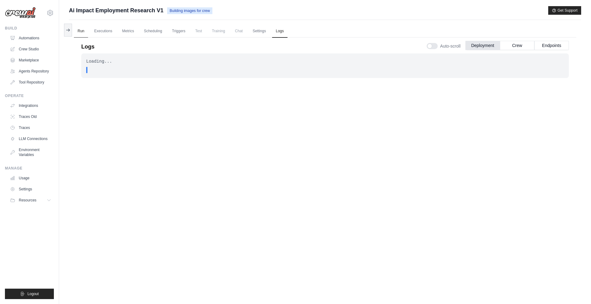
click at [87, 32] on link "Run" at bounding box center [81, 31] width 14 height 13
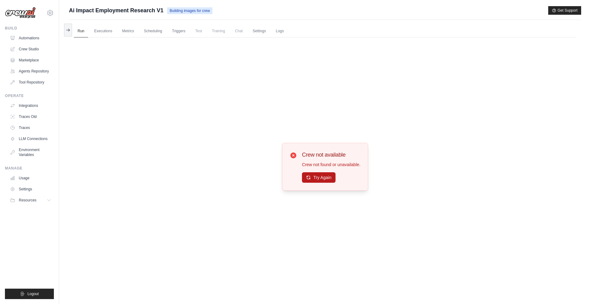
click at [314, 178] on button "Try Again" at bounding box center [319, 178] width 34 height 10
click at [108, 31] on link "Executions" at bounding box center [103, 31] width 26 height 13
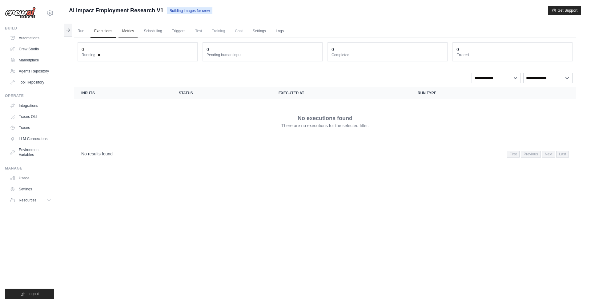
click at [133, 34] on link "Metrics" at bounding box center [127, 31] width 19 height 13
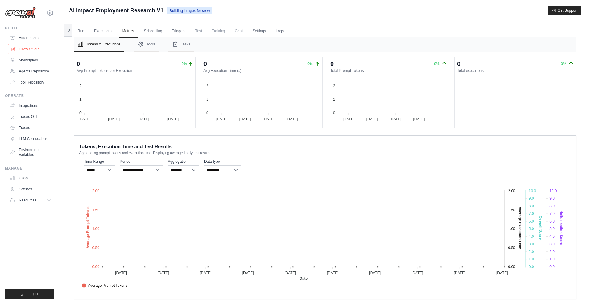
click at [22, 49] on link "Crew Studio" at bounding box center [31, 49] width 46 height 10
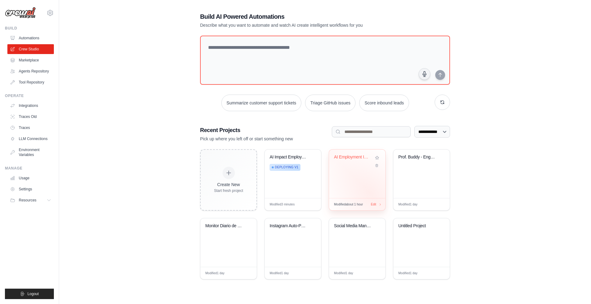
scroll to position [12, 0]
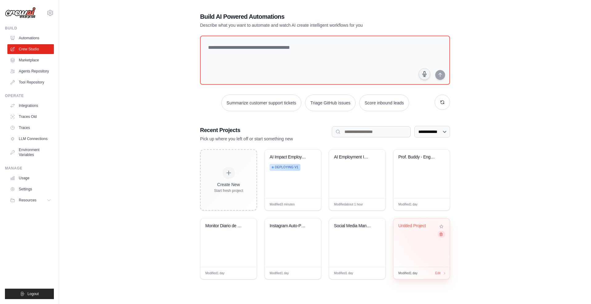
click at [440, 233] on icon at bounding box center [441, 234] width 3 height 3
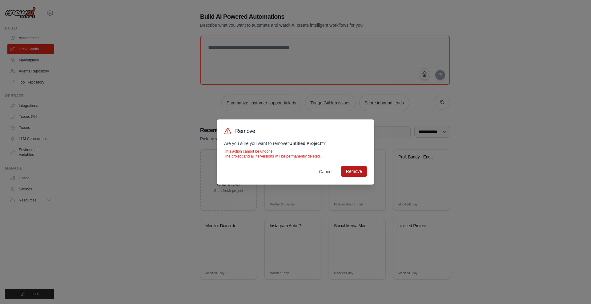
click at [345, 169] on button "Remove" at bounding box center [354, 171] width 26 height 11
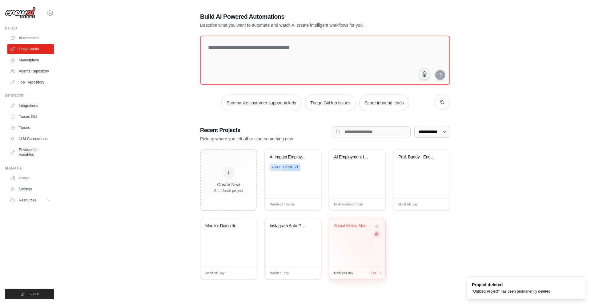
click at [376, 235] on icon at bounding box center [376, 234] width 3 height 3
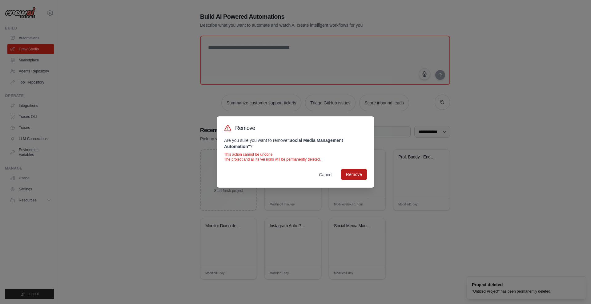
click at [360, 173] on button "Remove" at bounding box center [354, 174] width 26 height 11
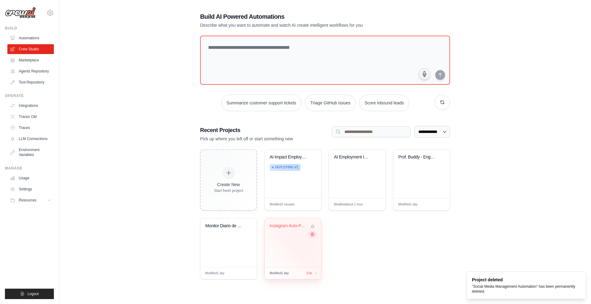
click at [312, 233] on icon at bounding box center [312, 235] width 4 height 4
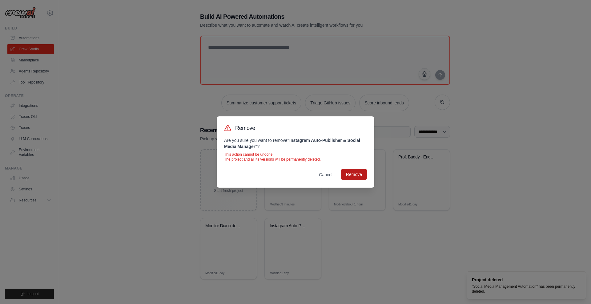
click at [353, 178] on button "Remove" at bounding box center [354, 174] width 26 height 11
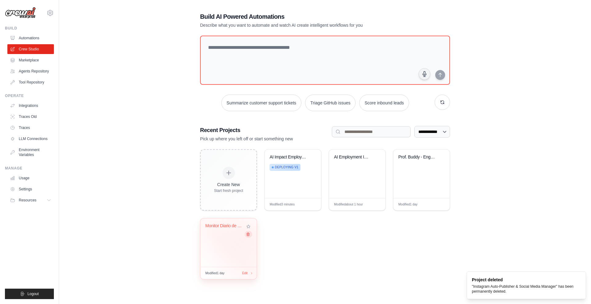
click at [247, 236] on icon at bounding box center [248, 235] width 4 height 4
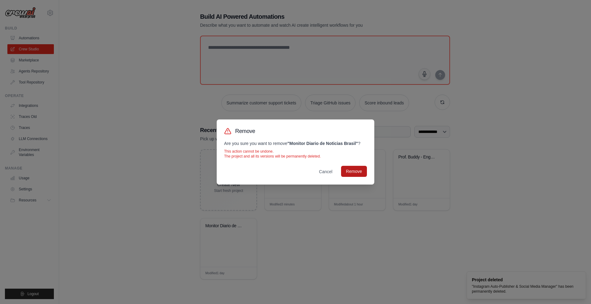
click at [345, 173] on button "Remove" at bounding box center [354, 171] width 26 height 11
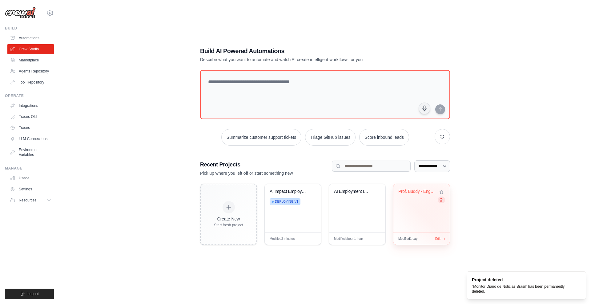
click at [441, 201] on icon at bounding box center [441, 200] width 4 height 4
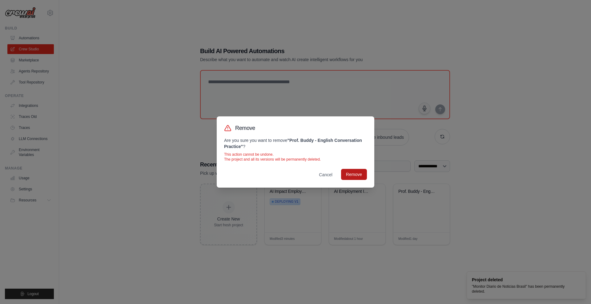
click at [361, 177] on button "Remove" at bounding box center [354, 174] width 26 height 11
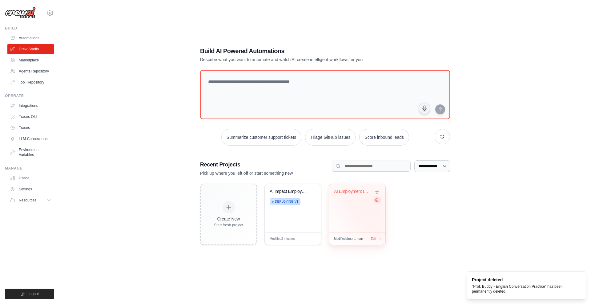
click at [376, 200] on icon at bounding box center [376, 200] width 4 height 4
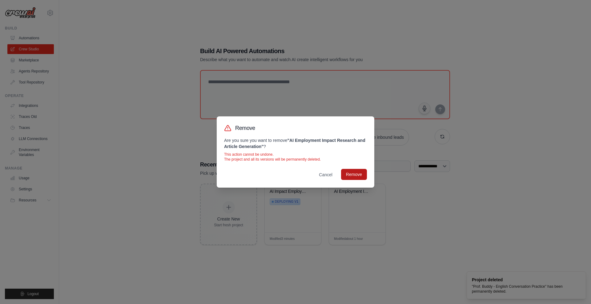
click at [350, 173] on button "Remove" at bounding box center [354, 174] width 26 height 11
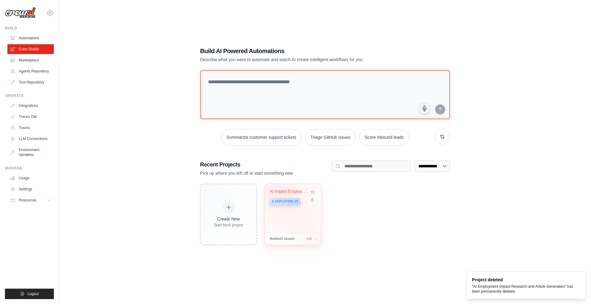
click at [285, 195] on div "AI Impact Employment Research Deploying v1" at bounding box center [289, 198] width 40 height 19
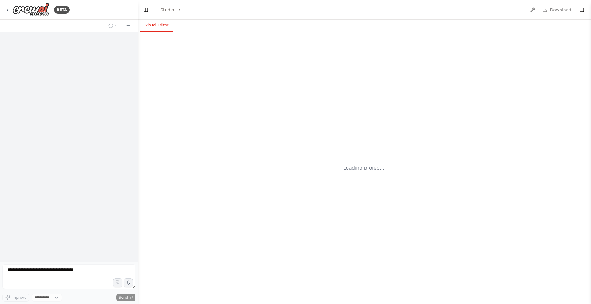
select select "****"
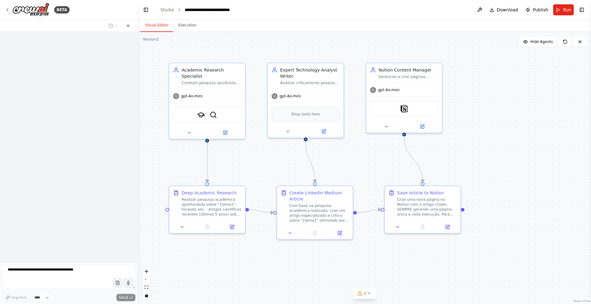
scroll to position [1623, 0]
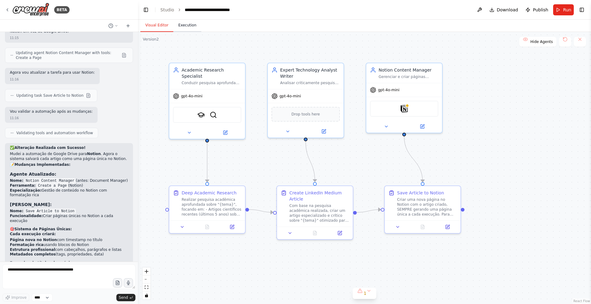
click at [185, 27] on button "Execution" at bounding box center [187, 25] width 28 height 13
click at [160, 25] on button "Visual Editor" at bounding box center [156, 25] width 33 height 13
click at [407, 109] on img at bounding box center [403, 107] width 7 height 7
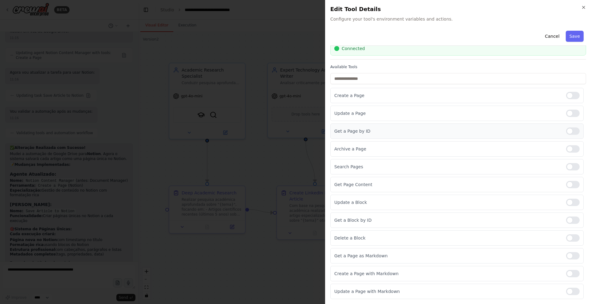
scroll to position [25, 0]
click at [431, 271] on p "Create a Page with Markdown" at bounding box center [447, 274] width 227 height 6
click at [575, 276] on div at bounding box center [573, 273] width 14 height 7
click at [572, 260] on div "Get a Page as Markdown" at bounding box center [456, 256] width 253 height 15
click at [572, 254] on div at bounding box center [573, 256] width 14 height 7
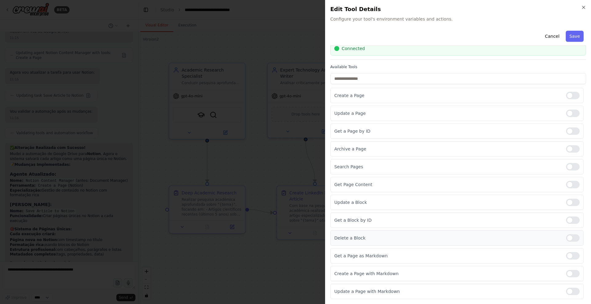
click at [572, 237] on div at bounding box center [573, 238] width 14 height 7
click at [571, 221] on div at bounding box center [573, 220] width 14 height 7
click at [571, 201] on div at bounding box center [573, 202] width 14 height 7
click at [571, 185] on div at bounding box center [573, 184] width 14 height 7
click at [572, 162] on div "Search Pages" at bounding box center [456, 166] width 253 height 15
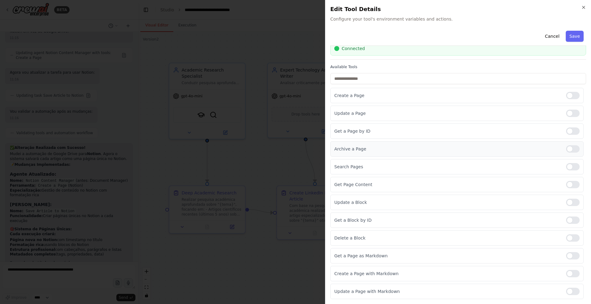
click at [572, 150] on div at bounding box center [573, 148] width 14 height 7
click at [573, 164] on div at bounding box center [573, 166] width 14 height 7
click at [571, 133] on div at bounding box center [573, 131] width 14 height 7
click at [571, 111] on div at bounding box center [573, 113] width 14 height 7
click at [575, 289] on div at bounding box center [573, 291] width 14 height 7
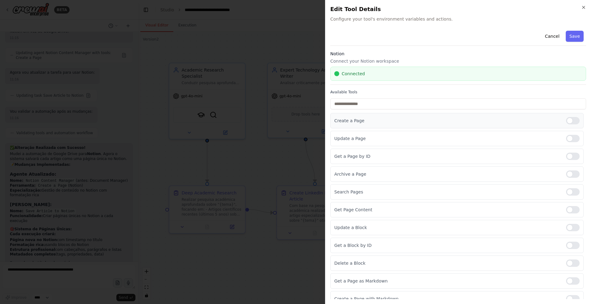
scroll to position [0, 0]
click at [577, 37] on button "Save" at bounding box center [574, 36] width 18 height 11
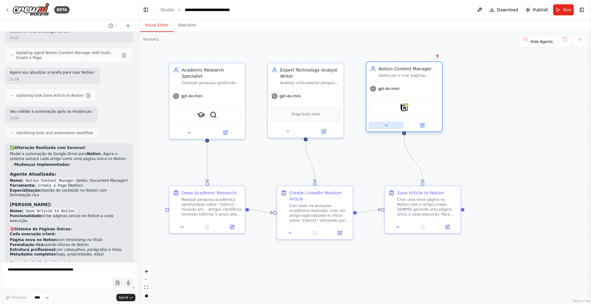
click at [386, 125] on icon at bounding box center [386, 125] width 5 height 5
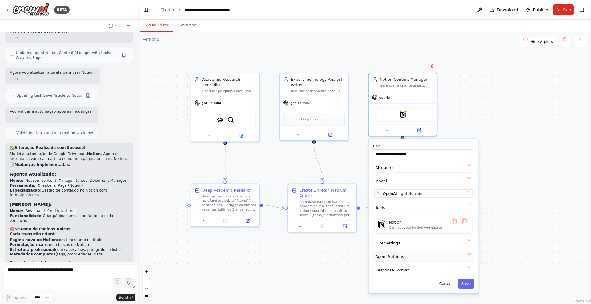
click at [390, 253] on button "Agent Settings" at bounding box center [423, 257] width 101 height 10
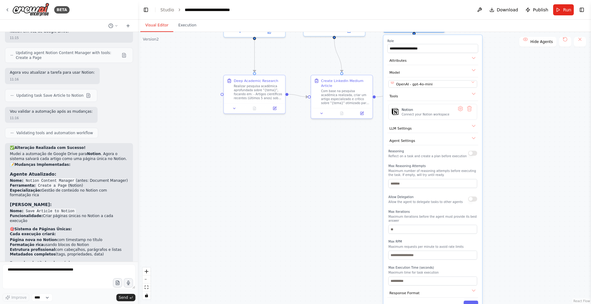
drag, startPoint x: 544, startPoint y: 191, endPoint x: 554, endPoint y: 75, distance: 116.4
click at [554, 75] on div ".deletable-edge-delete-btn { width: 20px; height: 20px; border: 0px solid #ffff…" at bounding box center [364, 168] width 453 height 273
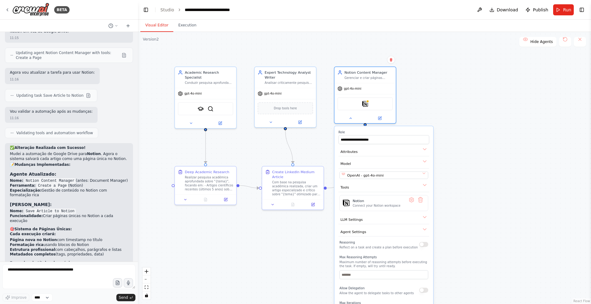
drag, startPoint x: 532, startPoint y: 151, endPoint x: 483, endPoint y: 243, distance: 104.4
click at [483, 243] on div ".deletable-edge-delete-btn { width: 20px; height: 20px; border: 0px solid #ffff…" at bounding box center [364, 168] width 453 height 273
click at [351, 122] on div at bounding box center [364, 118] width 61 height 10
click at [349, 120] on icon at bounding box center [350, 118] width 4 height 4
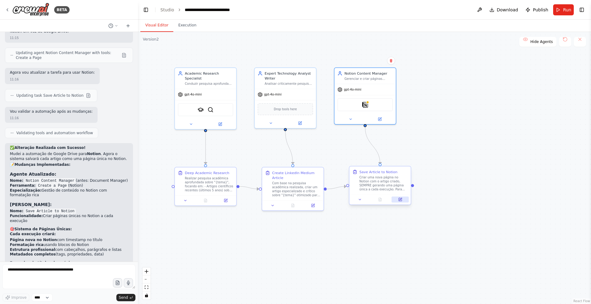
click at [399, 202] on icon at bounding box center [400, 200] width 4 height 4
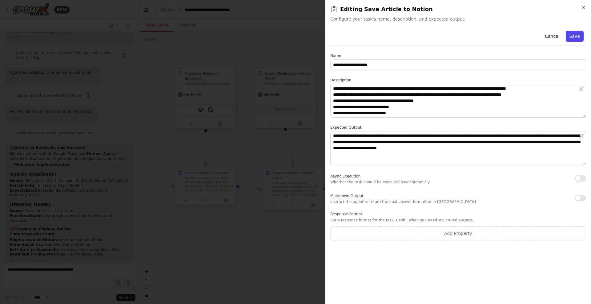
click at [574, 37] on button "Save" at bounding box center [574, 36] width 18 height 11
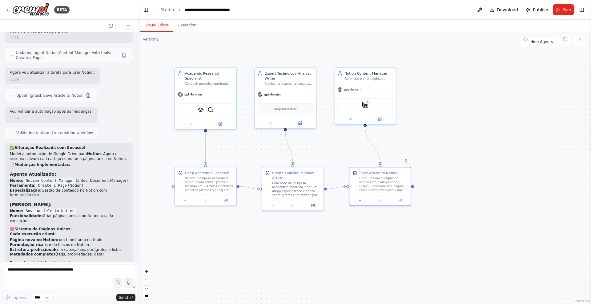
click at [377, 136] on div ".deletable-edge-delete-btn { width: 20px; height: 20px; border: 0px solid #ffff…" at bounding box center [364, 168] width 453 height 273
click at [364, 105] on img at bounding box center [365, 104] width 6 height 6
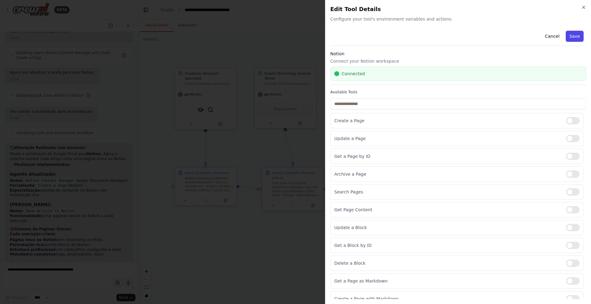
click at [568, 36] on button "Save" at bounding box center [574, 36] width 18 height 11
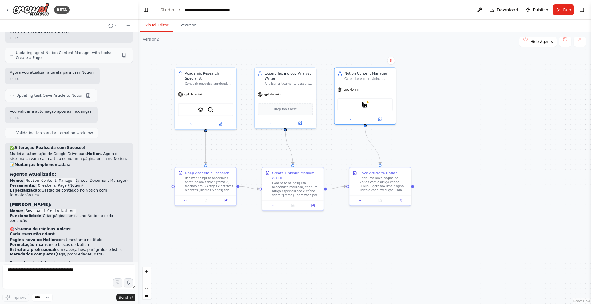
click at [466, 120] on div ".deletable-edge-delete-btn { width: 20px; height: 20px; border: 0px solid #ffff…" at bounding box center [364, 168] width 453 height 273
click at [564, 11] on span "Run" at bounding box center [567, 10] width 8 height 6
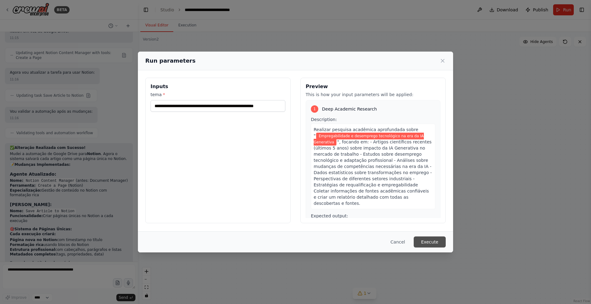
click at [442, 245] on button "Execute" at bounding box center [429, 242] width 32 height 11
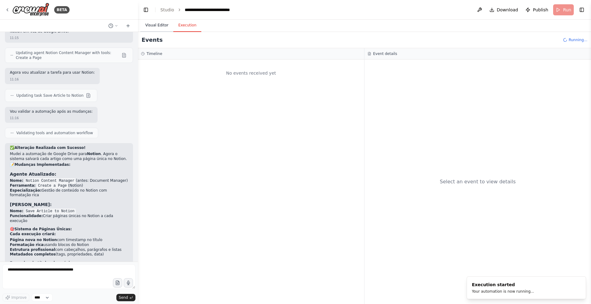
click at [151, 27] on button "Visual Editor" at bounding box center [156, 25] width 33 height 13
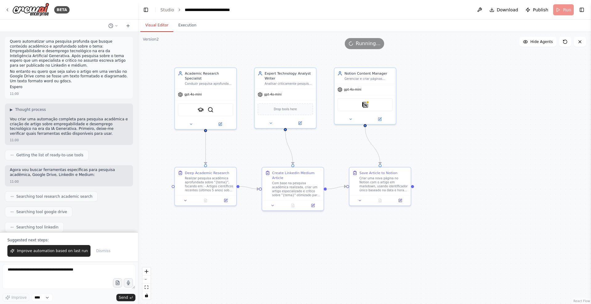
scroll to position [2060, 0]
